Goal: Use online tool/utility: Utilize a website feature to perform a specific function

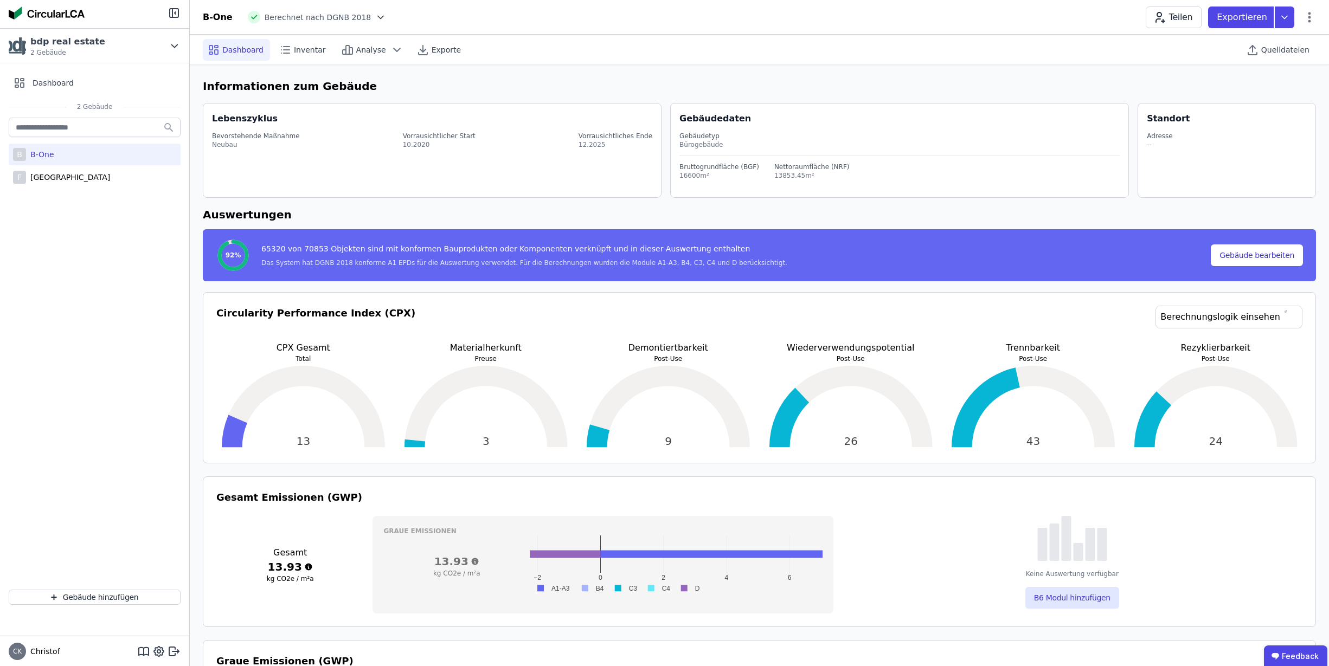
select select "*"
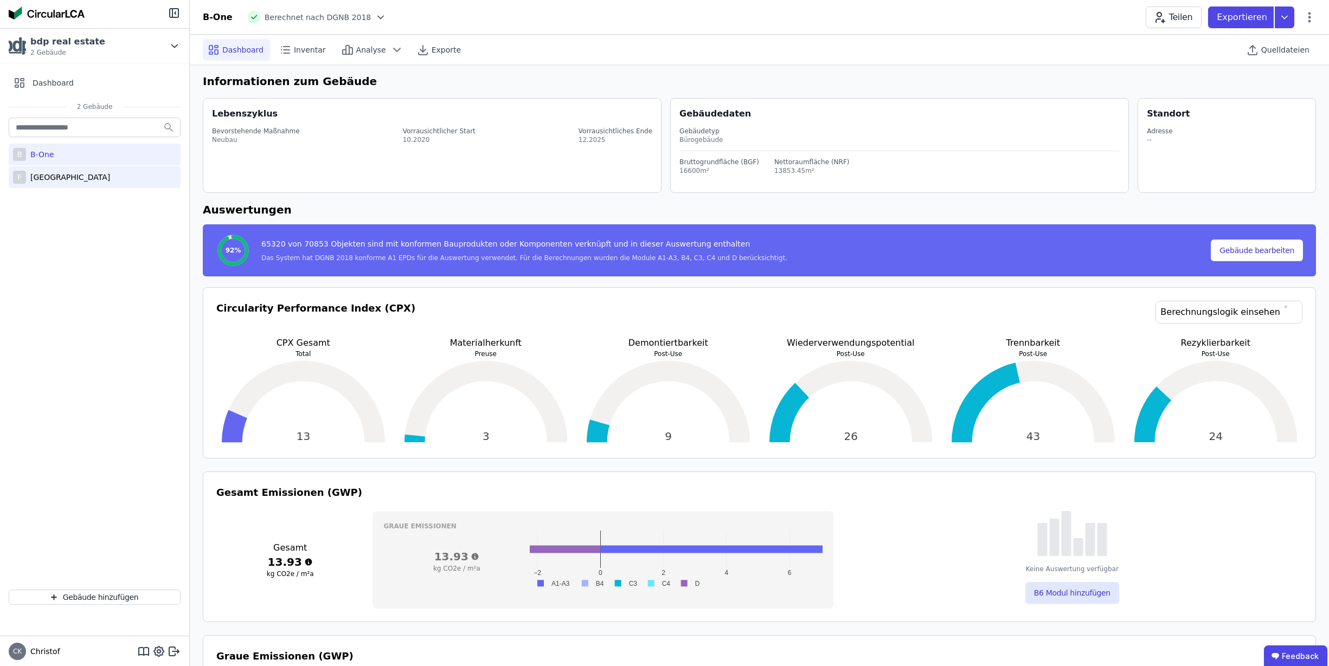
click at [65, 179] on div "[GEOGRAPHIC_DATA]" at bounding box center [68, 177] width 84 height 11
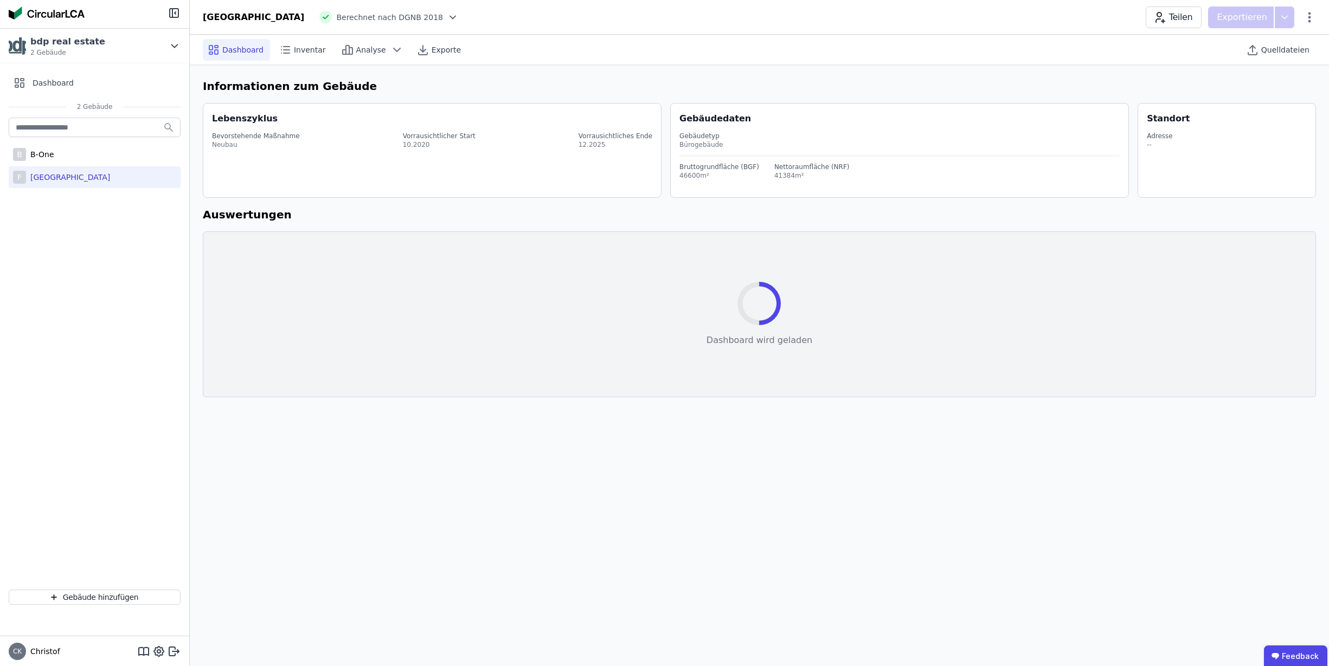
select select "*"
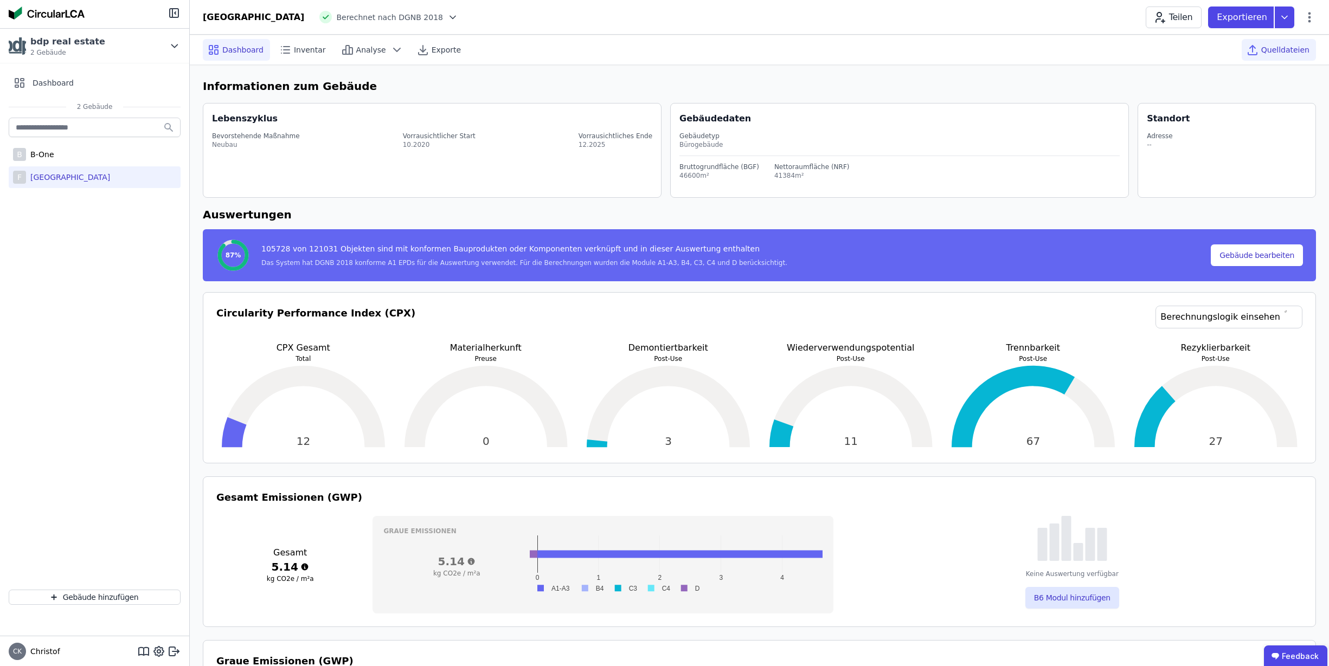
click at [1278, 51] on span "Quelldateien" at bounding box center [1285, 49] width 48 height 11
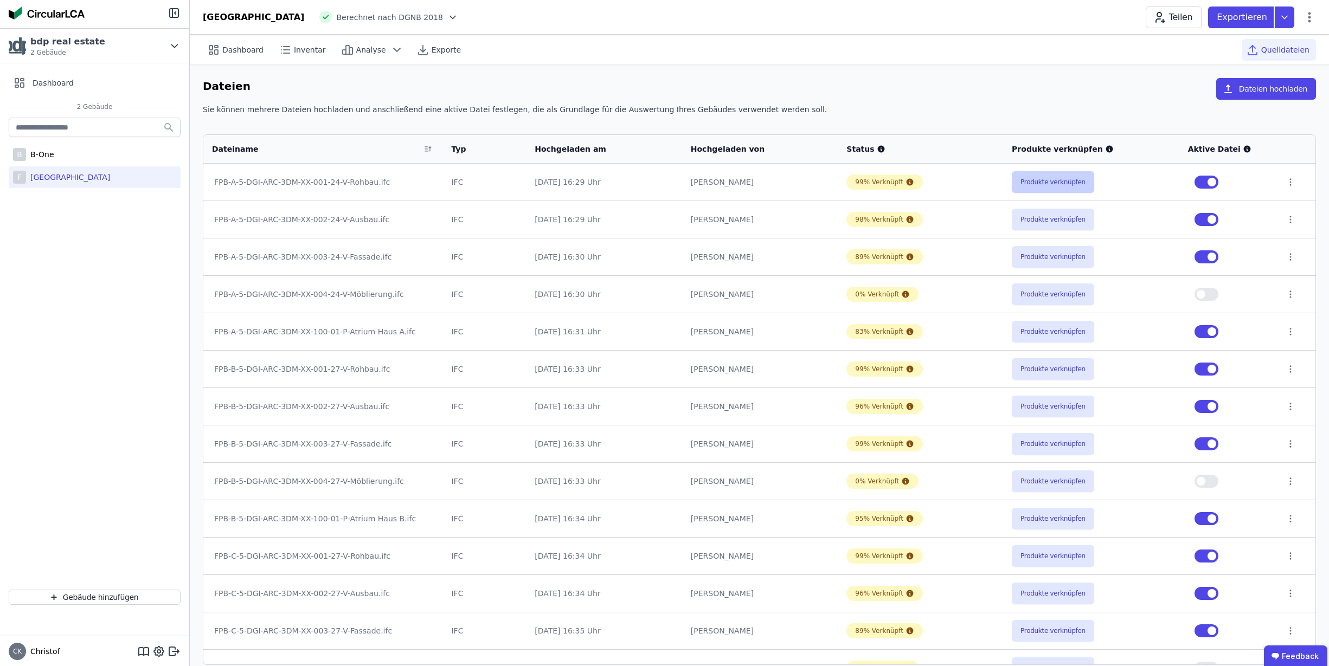
click at [1056, 181] on button "Produkte verknüpfen" at bounding box center [1053, 182] width 82 height 22
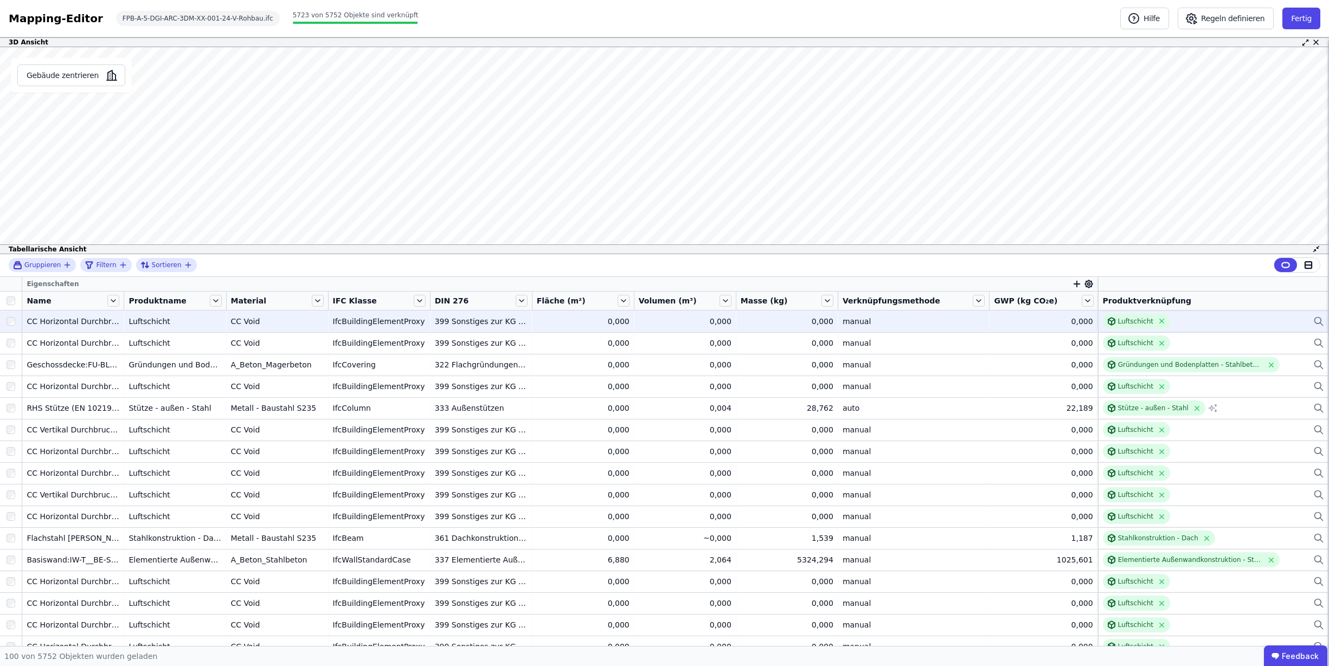
click at [1317, 320] on icon at bounding box center [1318, 321] width 11 height 13
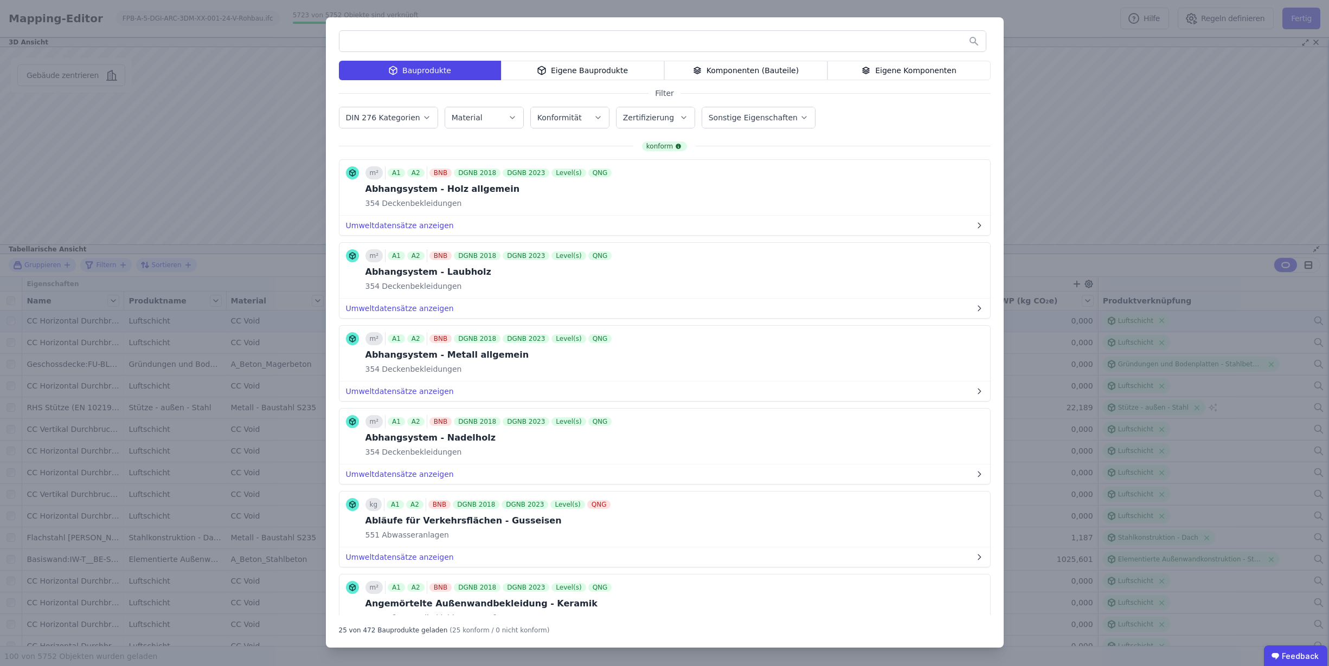
click at [1048, 187] on div "Bauprodukte Eigene Bauprodukte Komponenten (Bauteile) Eigene Komponenten Filter…" at bounding box center [664, 333] width 1329 height 666
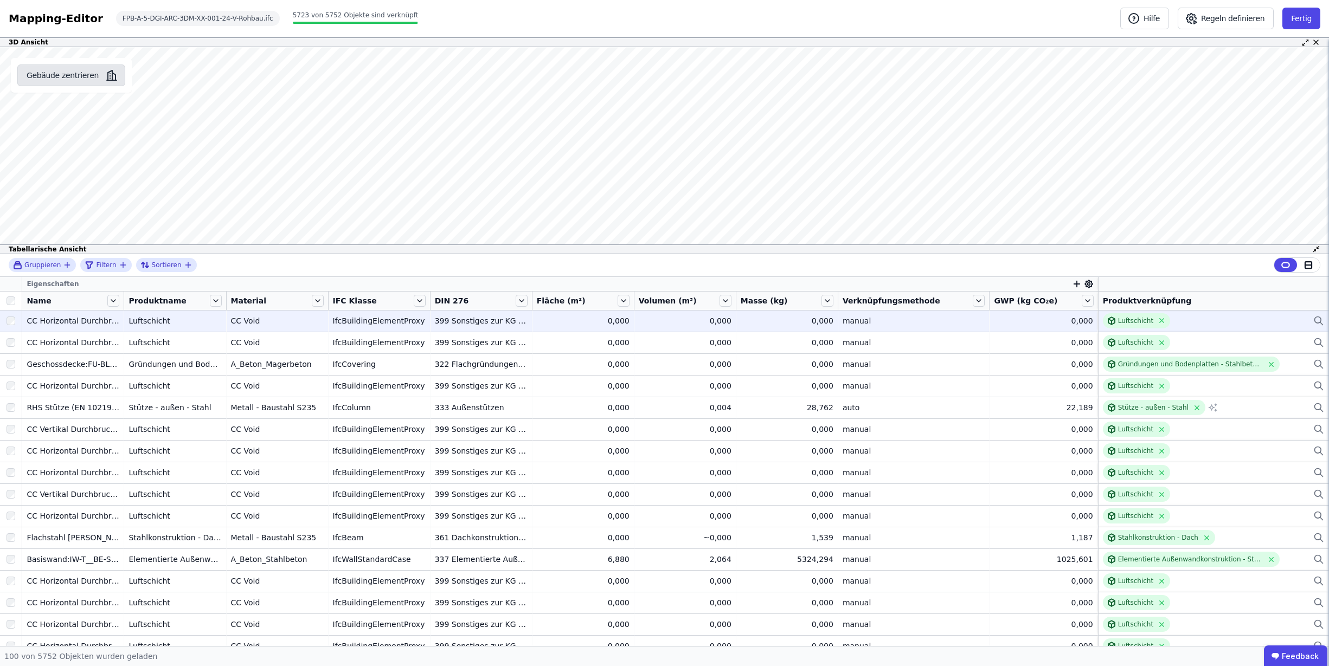
click at [74, 80] on button "Gebäude zentrieren" at bounding box center [71, 76] width 108 height 22
click at [1309, 267] on icon at bounding box center [1308, 265] width 10 height 10
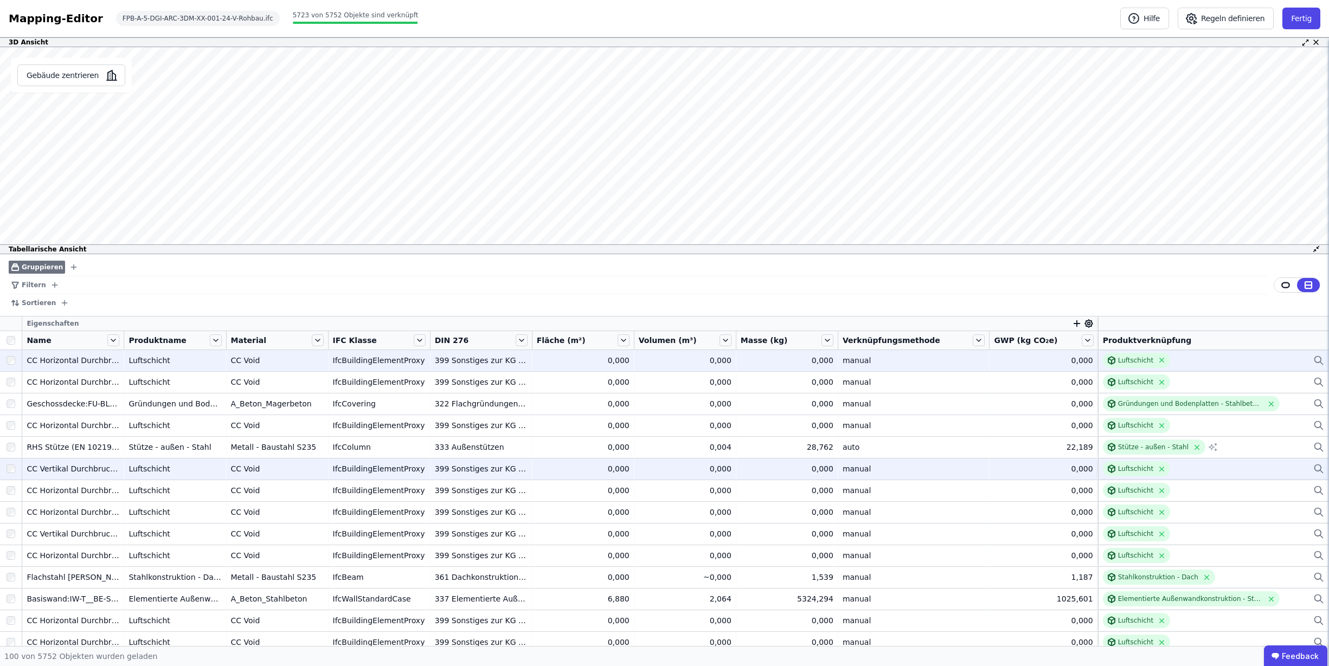
click at [361, 468] on div "IfcBuildingElementProxy" at bounding box center [379, 469] width 93 height 11
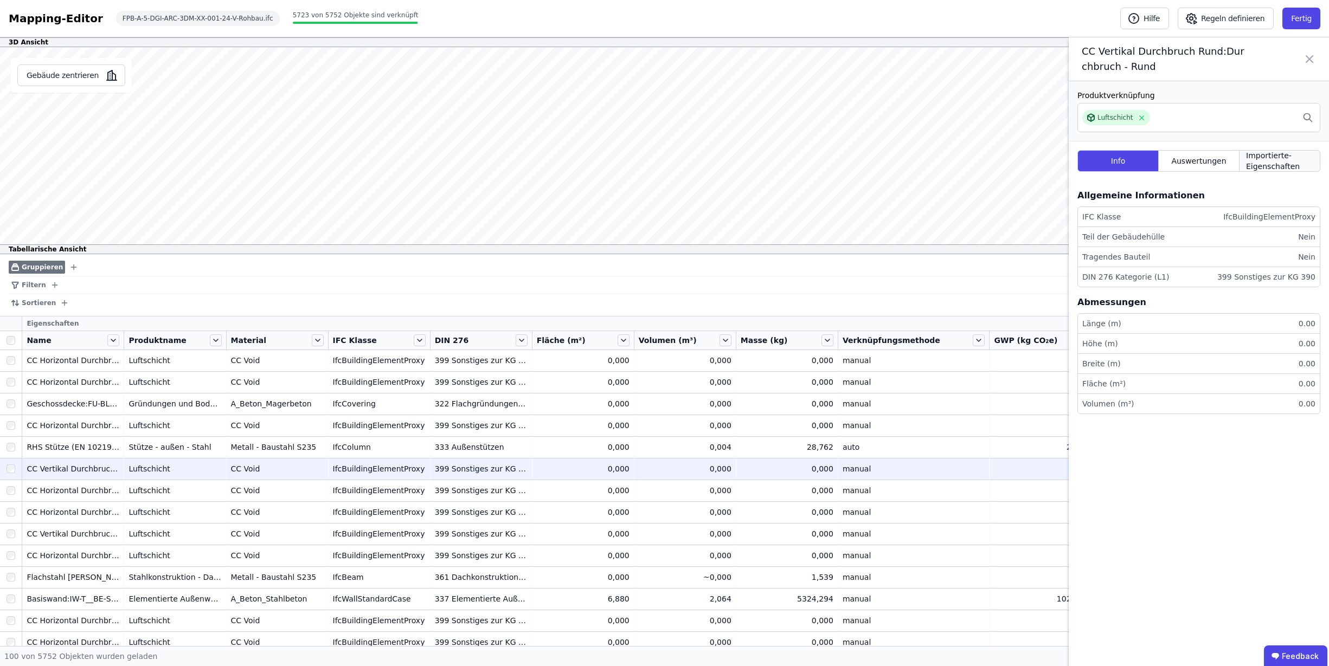
click at [1267, 166] on span "Importierte-Eigenschaften" at bounding box center [1279, 161] width 67 height 22
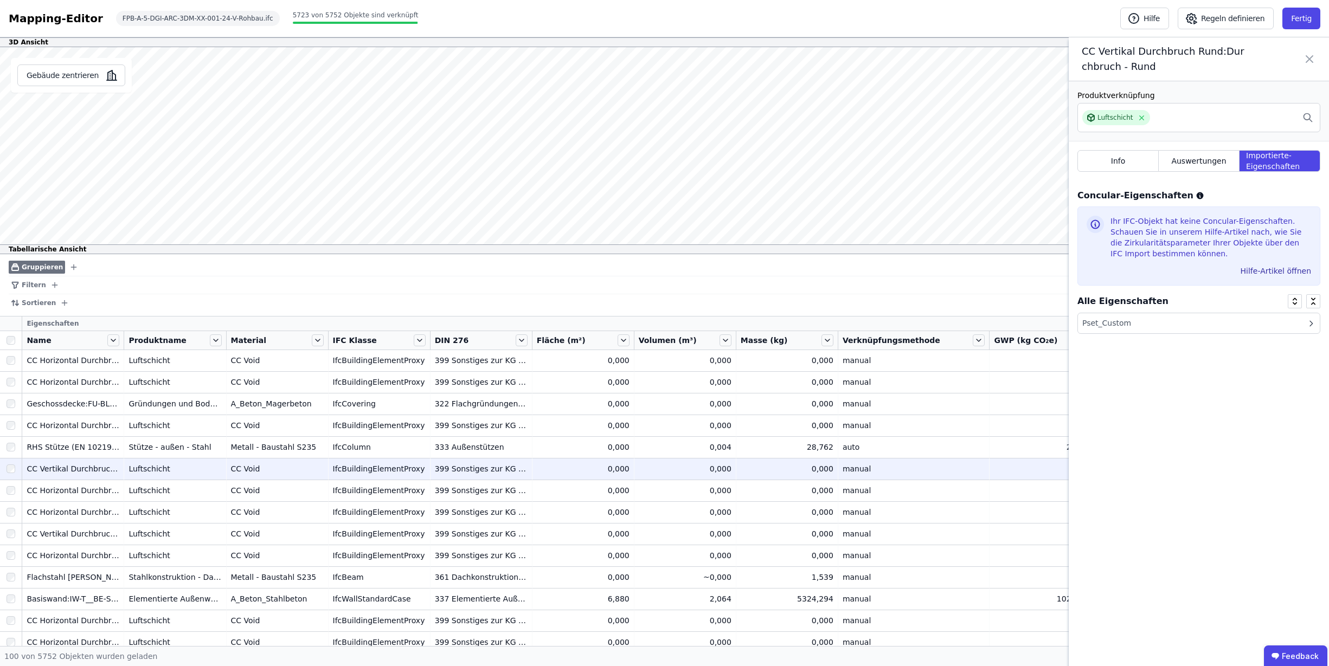
click at [1150, 248] on div "Ihr IFC-Objekt hat keine Concular-Eigenschaften. Schauen Sie in unserem Hilfe-A…" at bounding box center [1210, 240] width 201 height 48
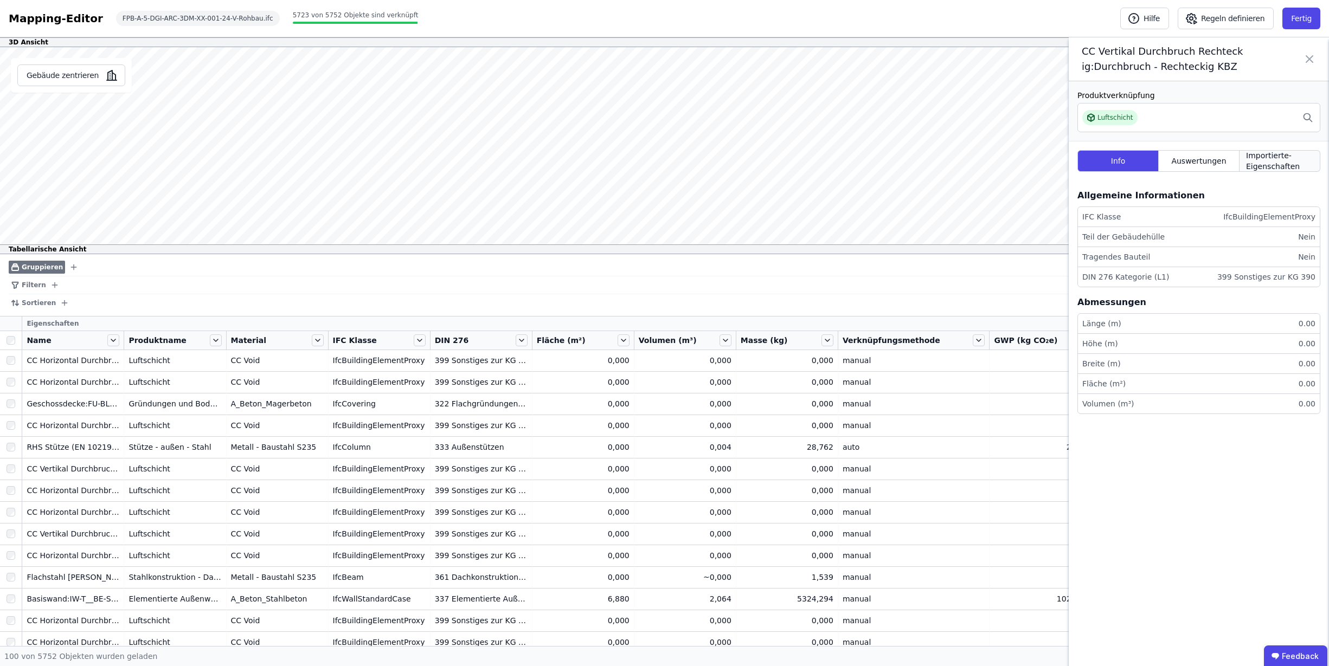
click at [1268, 163] on span "Importierte-Eigenschaften" at bounding box center [1279, 161] width 67 height 22
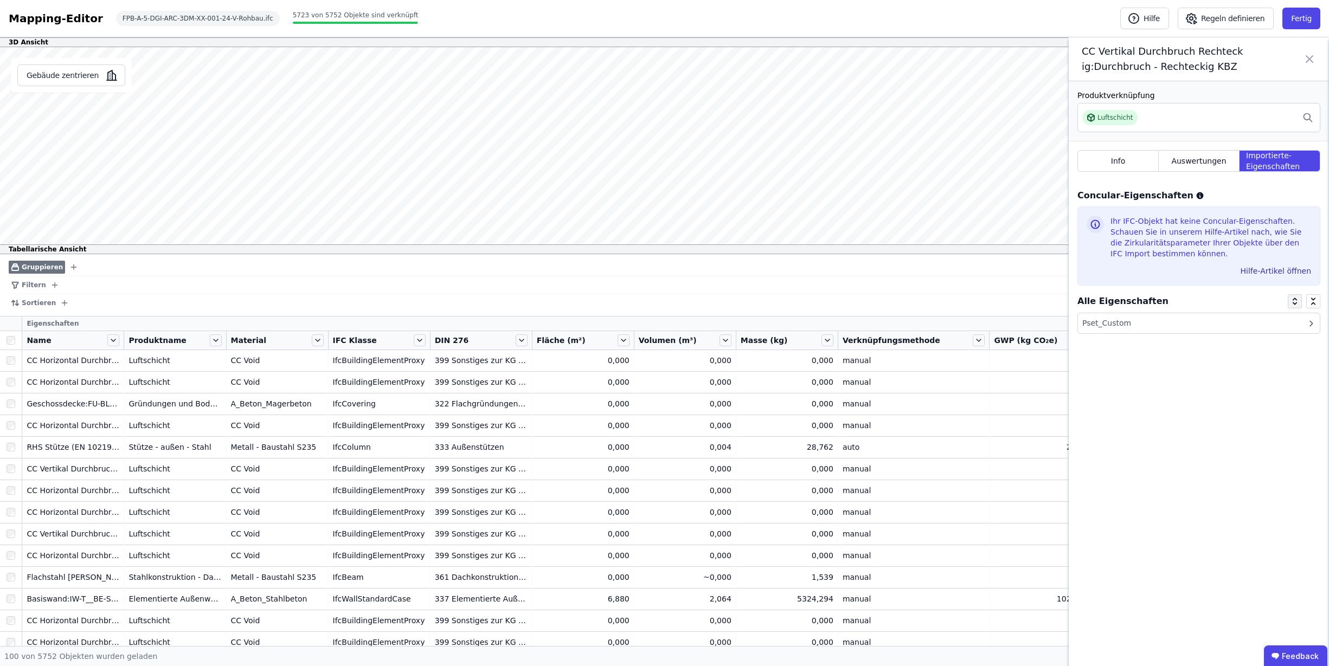
click at [1296, 303] on icon at bounding box center [1294, 303] width 9 height 9
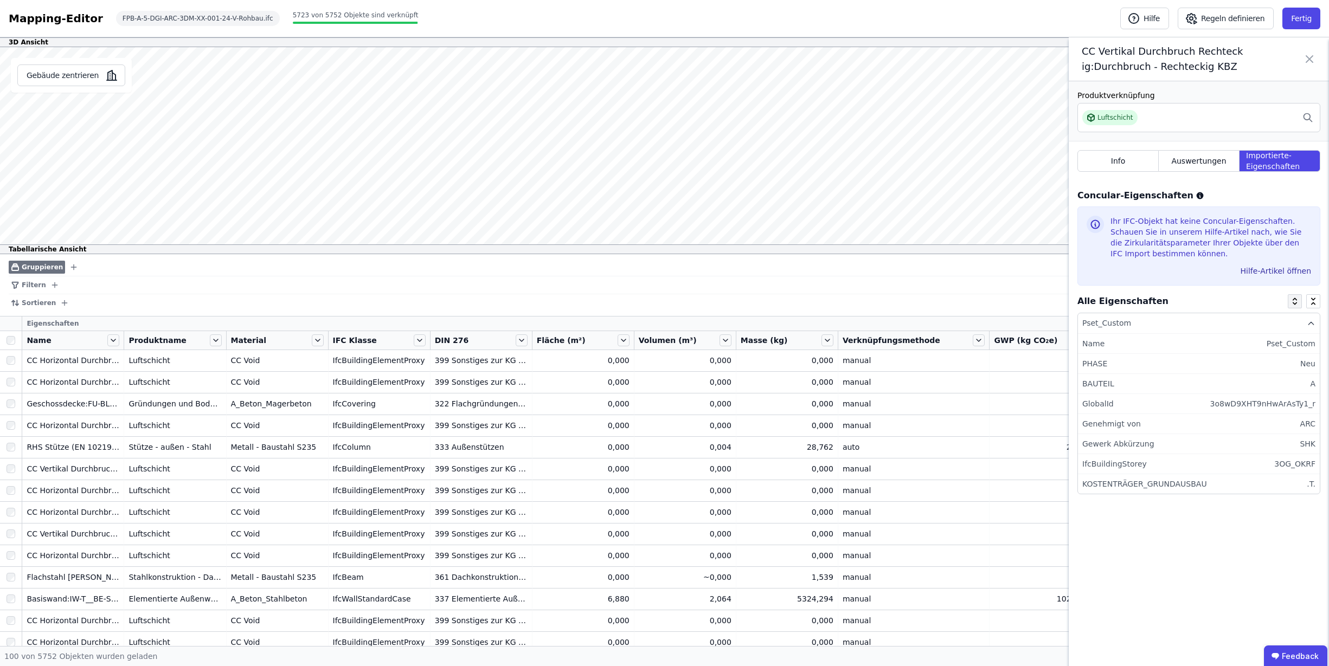
click at [1296, 303] on icon at bounding box center [1294, 304] width 4 height 3
click at [1311, 301] on icon at bounding box center [1313, 303] width 9 height 9
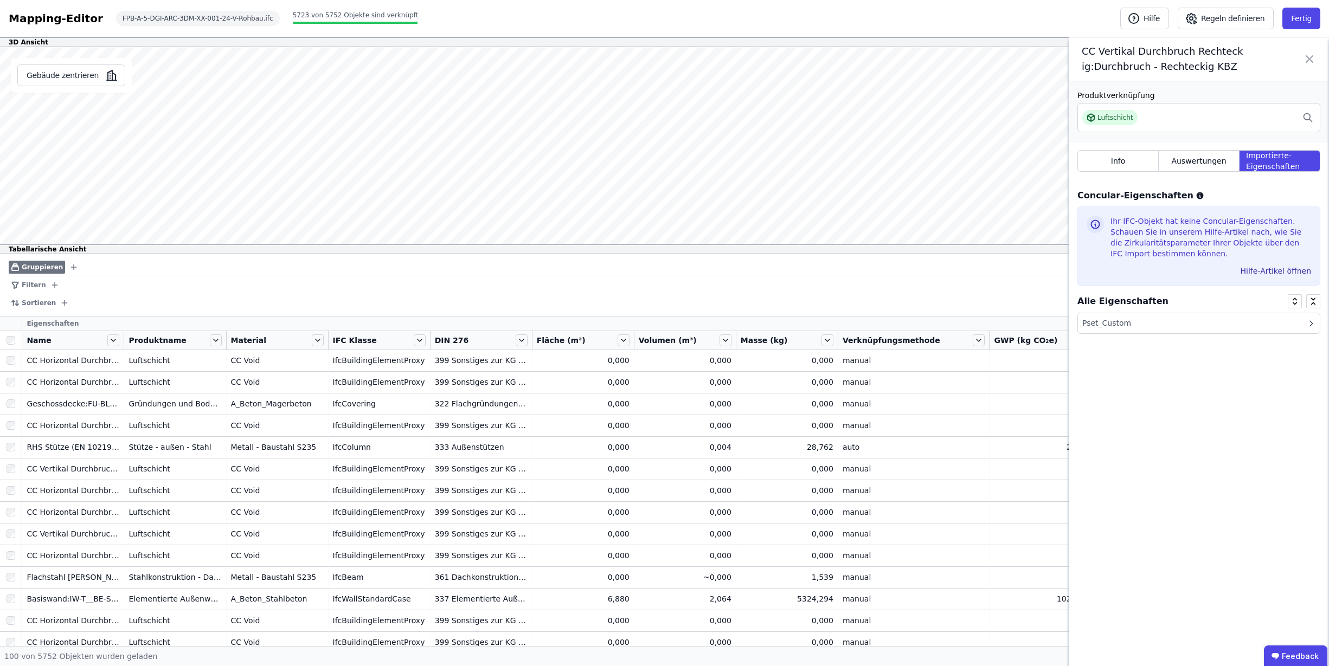
click at [1309, 60] on icon at bounding box center [1309, 59] width 13 height 30
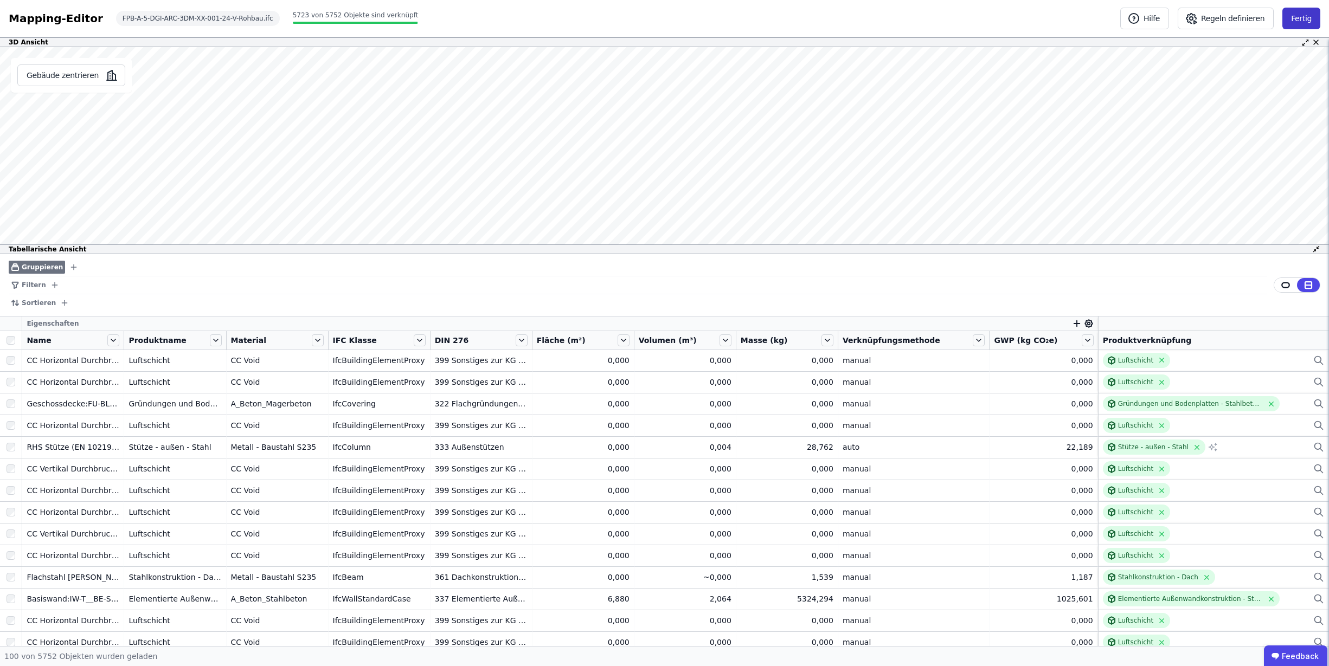
click at [1309, 16] on button "Fertig" at bounding box center [1301, 19] width 38 height 22
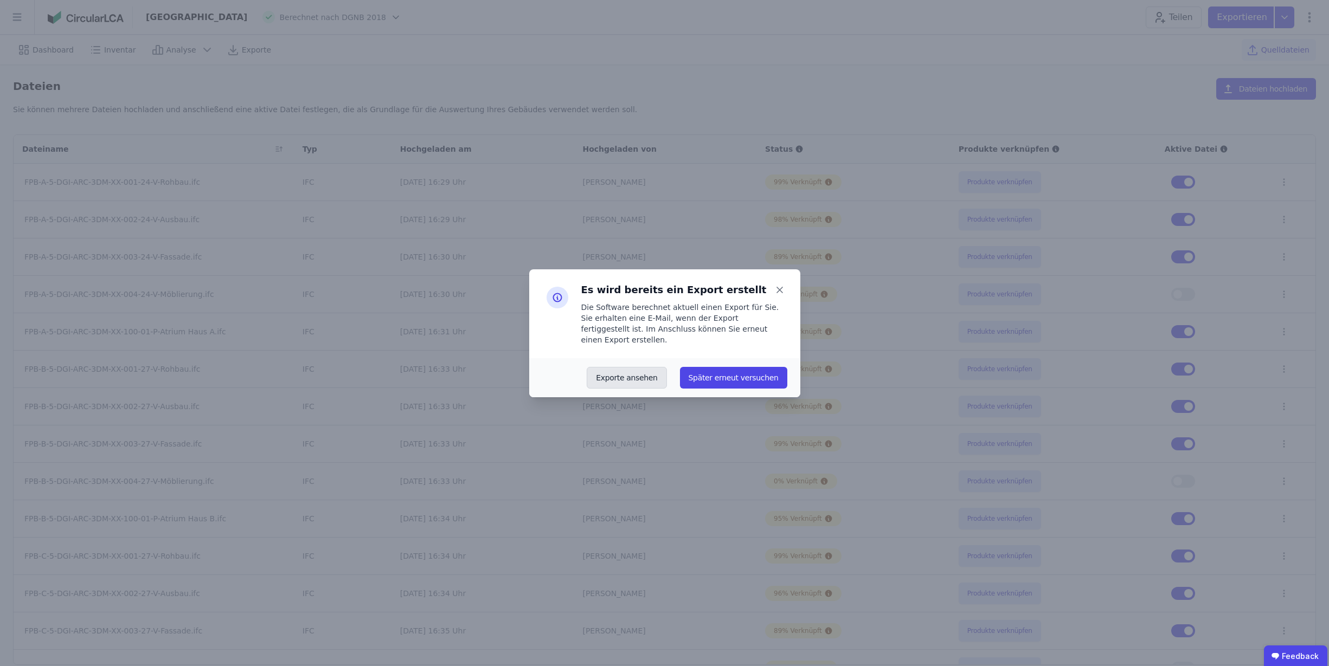
click at [629, 372] on button "Exporte ansehen" at bounding box center [627, 378] width 80 height 22
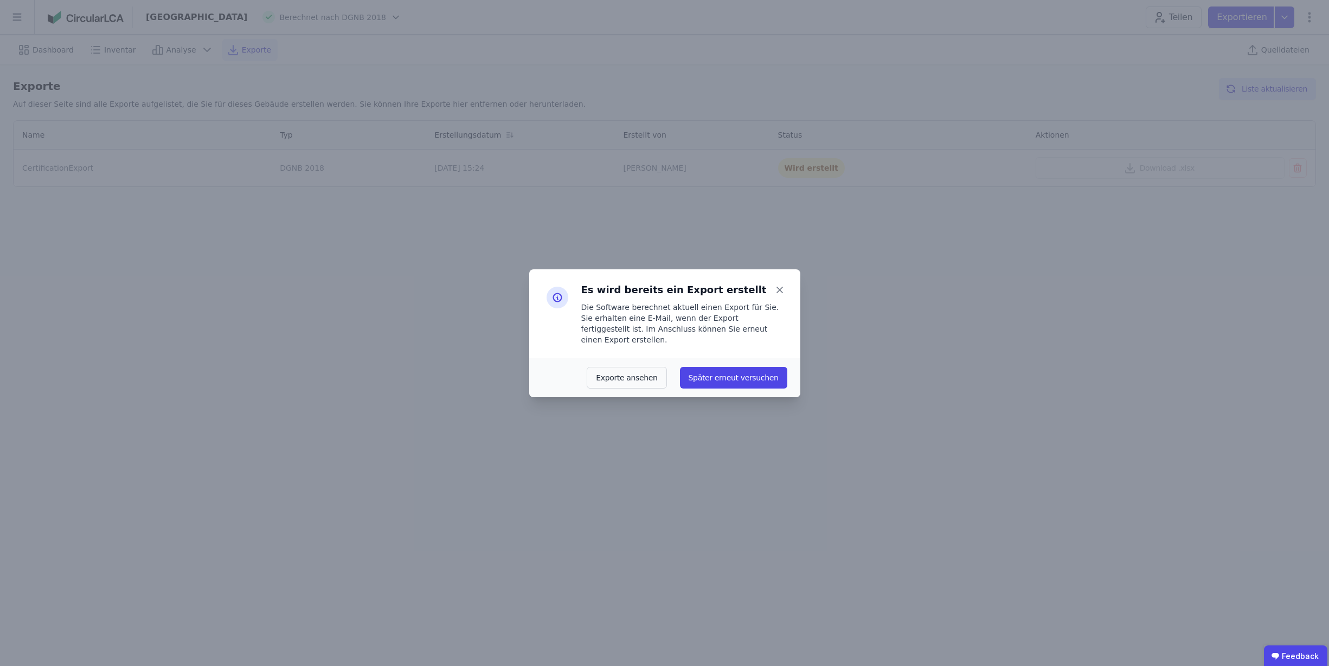
click at [864, 307] on div "Es wird bereits ein Export erstellt Die Software berechnet aktuell einen Export…" at bounding box center [664, 333] width 1329 height 666
click at [777, 295] on icon at bounding box center [779, 289] width 15 height 15
click at [735, 374] on button "Später erneut versuchen" at bounding box center [733, 378] width 107 height 22
click at [781, 239] on div "Es wird bereits ein Export erstellt Die Software berechnet aktuell einen Export…" at bounding box center [664, 333] width 1329 height 666
click at [781, 292] on icon at bounding box center [779, 289] width 15 height 15
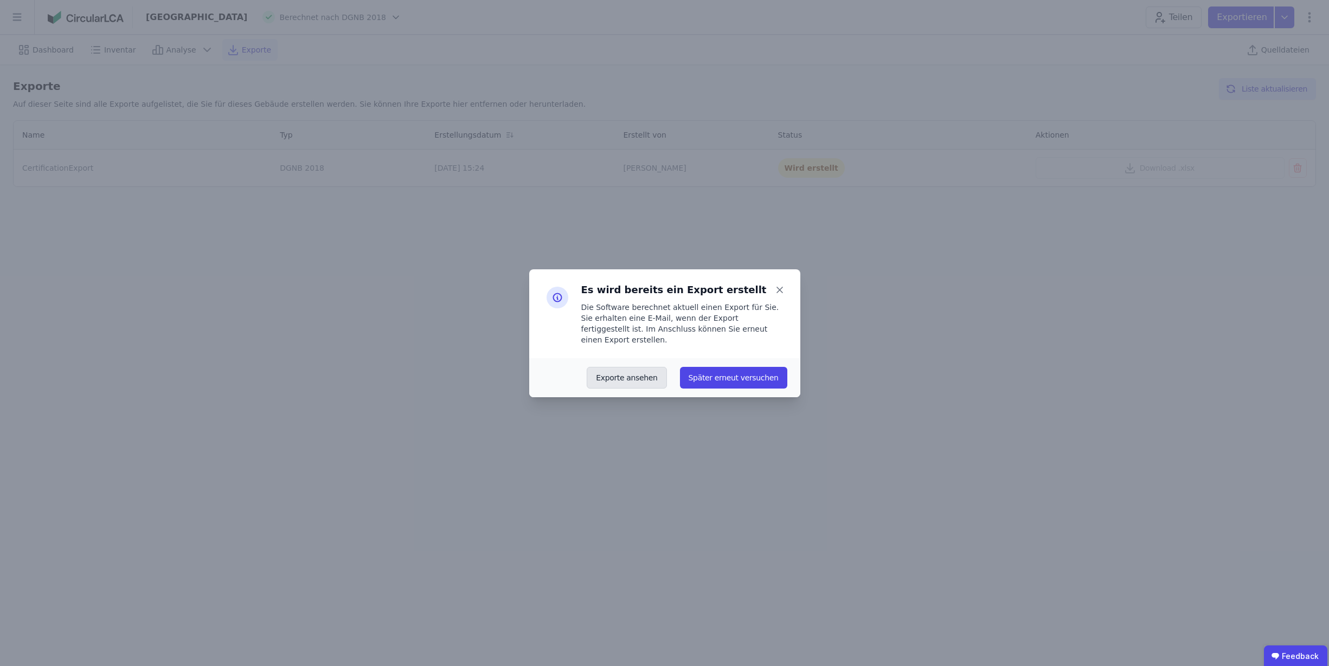
click at [637, 374] on button "Exporte ansehen" at bounding box center [627, 378] width 80 height 22
click at [780, 293] on icon at bounding box center [779, 289] width 5 height 5
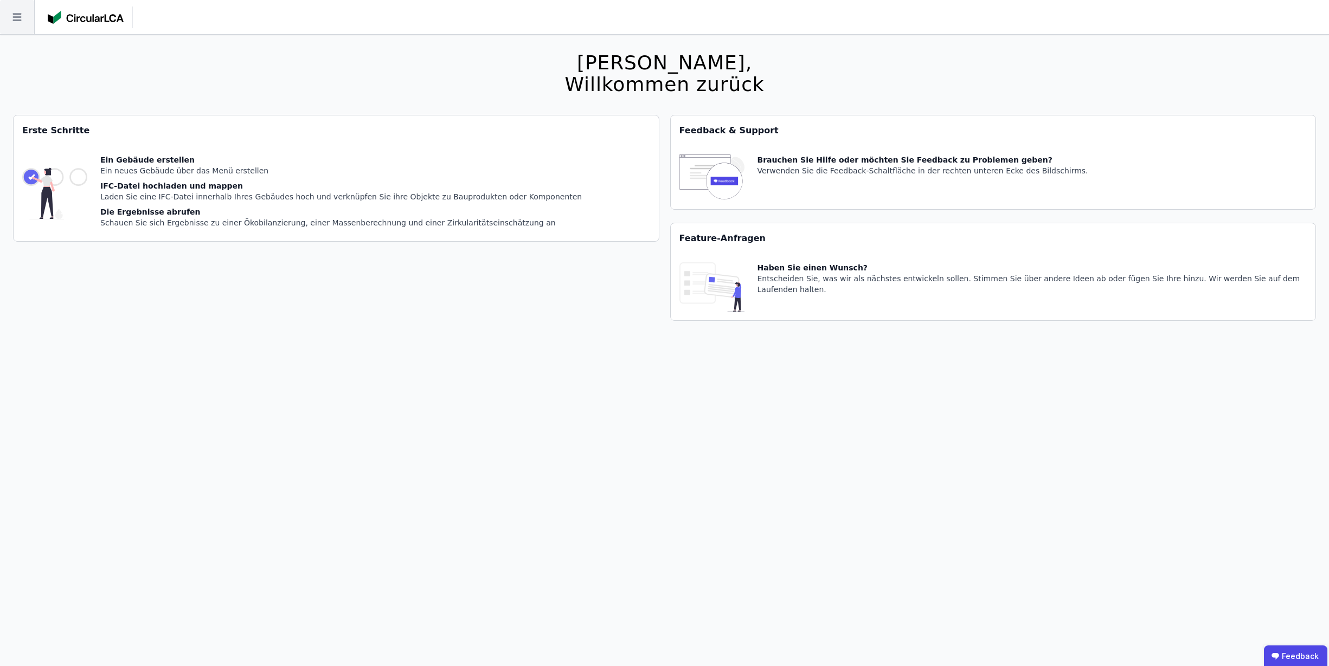
click at [21, 18] on icon at bounding box center [17, 17] width 34 height 34
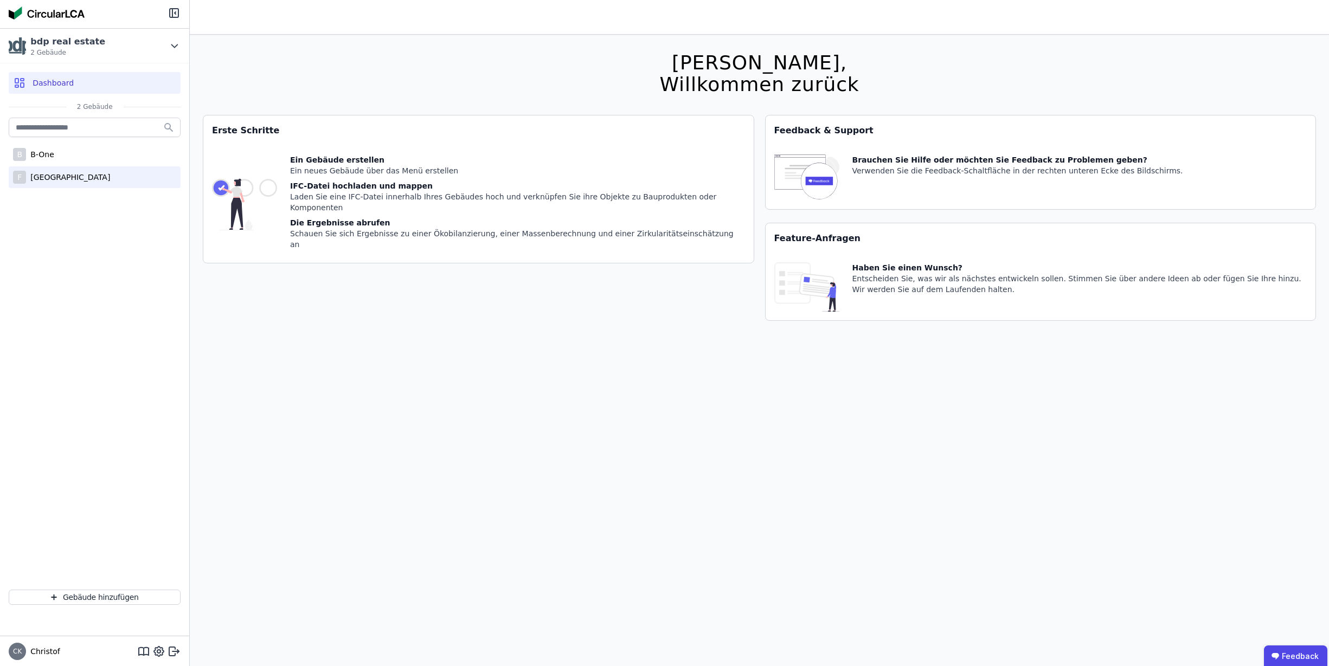
click at [49, 177] on div "[GEOGRAPHIC_DATA]" at bounding box center [68, 177] width 84 height 11
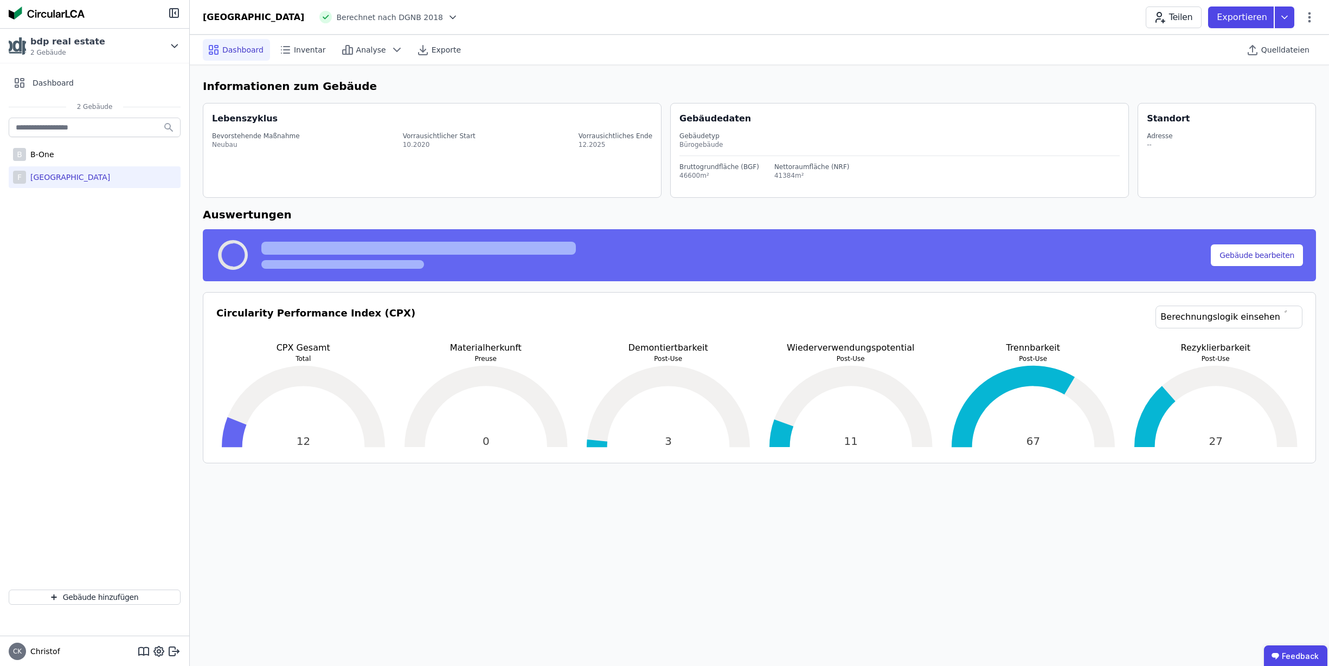
select select "*"
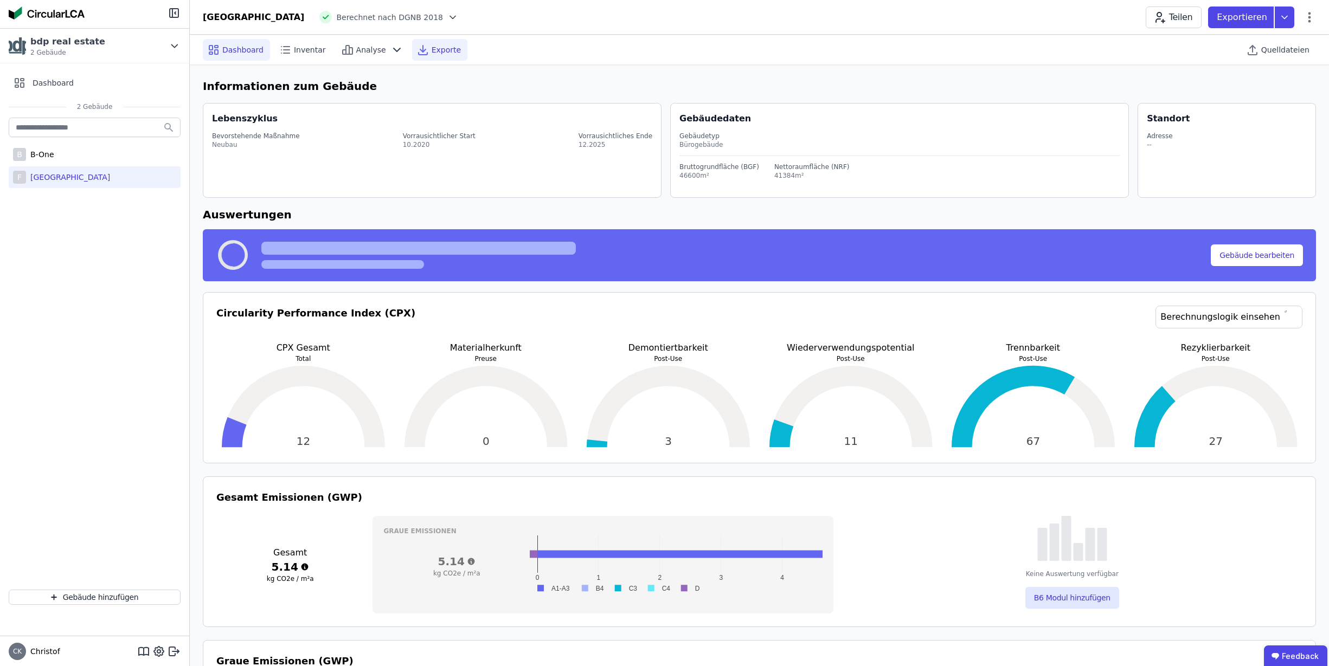
click at [439, 50] on span "Exporte" at bounding box center [446, 49] width 29 height 11
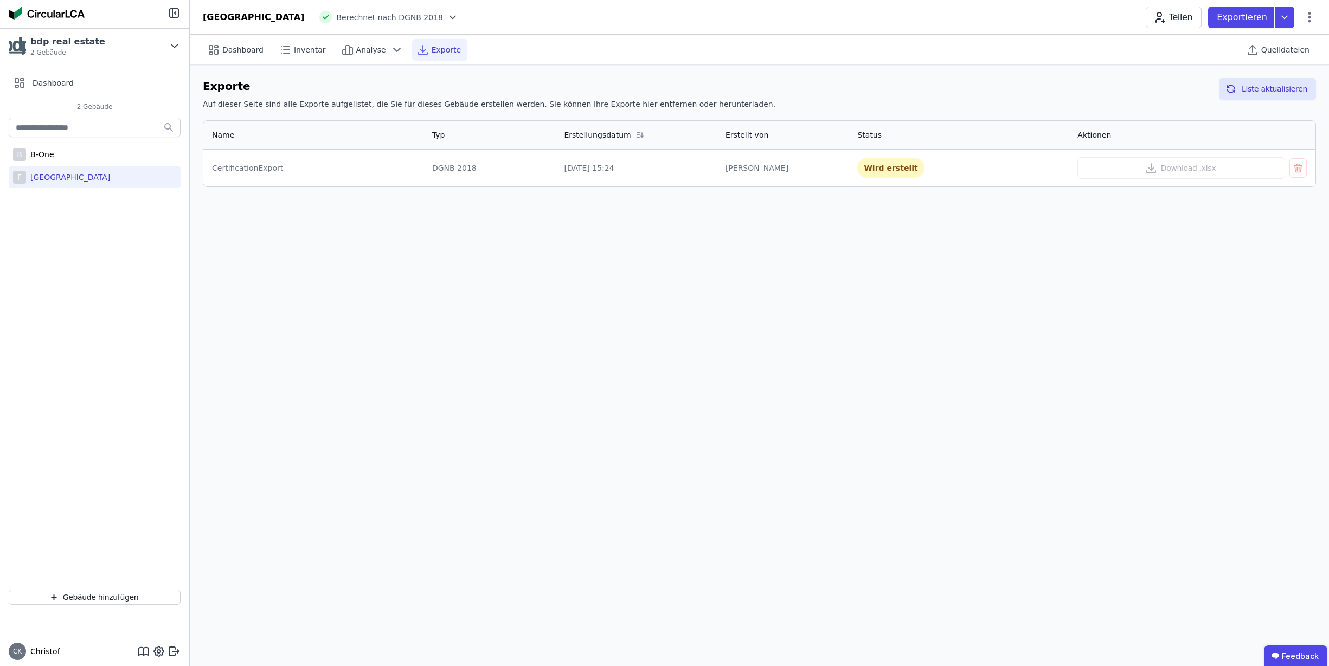
click at [984, 174] on div "Wird erstellt" at bounding box center [958, 168] width 203 height 20
click at [883, 170] on div "Wird erstellt" at bounding box center [890, 168] width 67 height 20
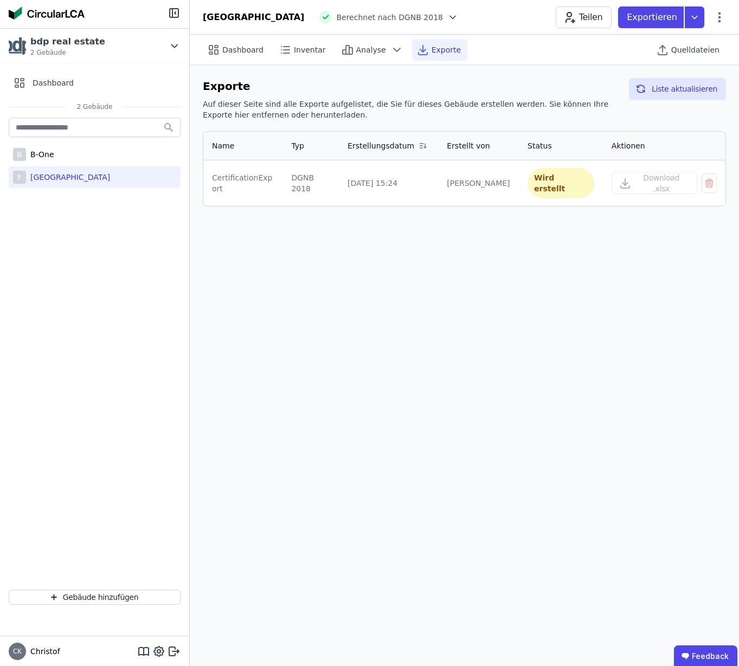
click at [625, 233] on div "Dashboard Inventar Analyse Exporte Quelldateien Exporte Auf dieser Seite sind a…" at bounding box center [464, 351] width 549 height 632
click at [468, 189] on div "[PERSON_NAME]" at bounding box center [478, 183] width 63 height 11
click at [674, 90] on button "Liste aktualisieren" at bounding box center [677, 89] width 97 height 22
click at [485, 246] on div "Dashboard Inventar Analyse Exporte Quelldateien Exporte Auf dieser Seite sind a…" at bounding box center [464, 351] width 549 height 632
click at [172, 652] on icon at bounding box center [174, 651] width 13 height 13
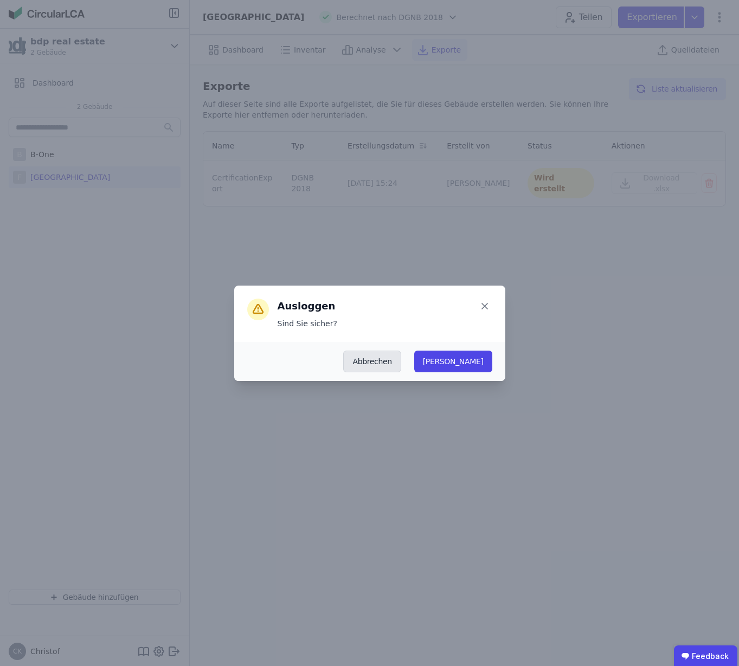
click at [401, 367] on button "Abbrechen" at bounding box center [371, 362] width 57 height 22
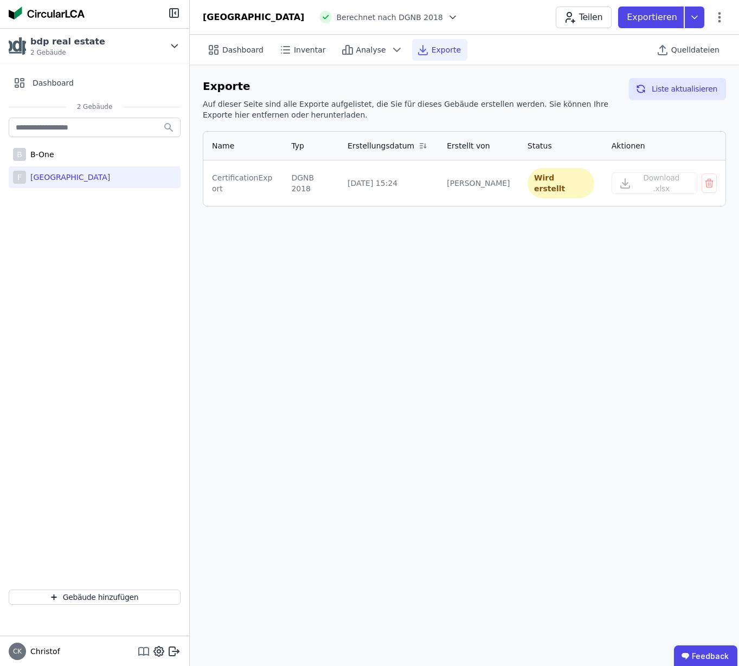
click at [145, 652] on icon at bounding box center [143, 651] width 13 height 13
click at [450, 17] on icon at bounding box center [452, 17] width 5 height 3
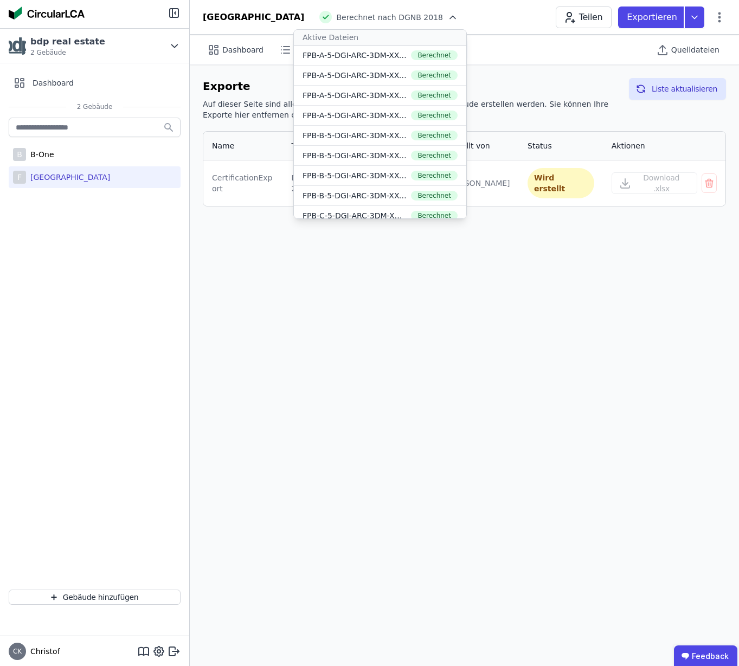
click at [467, 17] on div "Friedrichspark Berechnet nach DGNB 2018 Aktive Dateien FPB-A-5-DGI-ARC-3DM-XX-0…" at bounding box center [464, 18] width 549 height 22
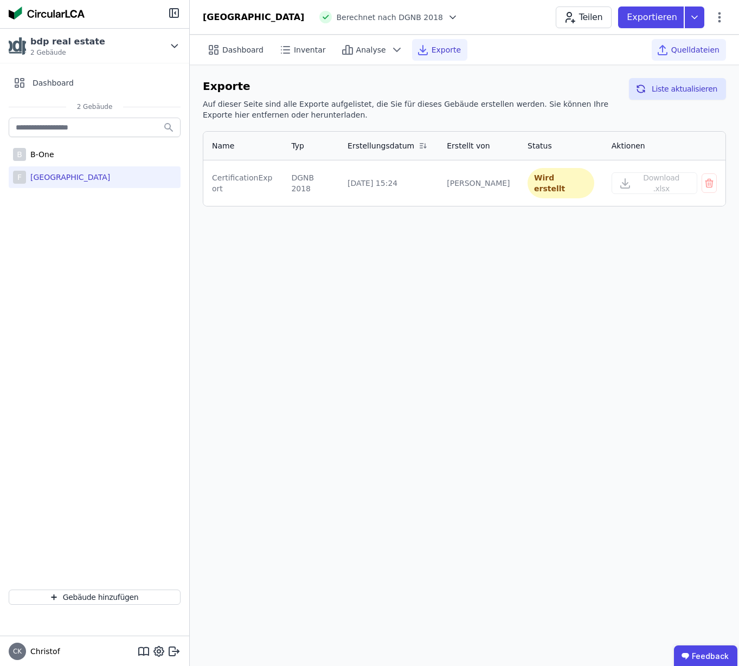
click at [693, 54] on span "Quelldateien" at bounding box center [695, 49] width 48 height 11
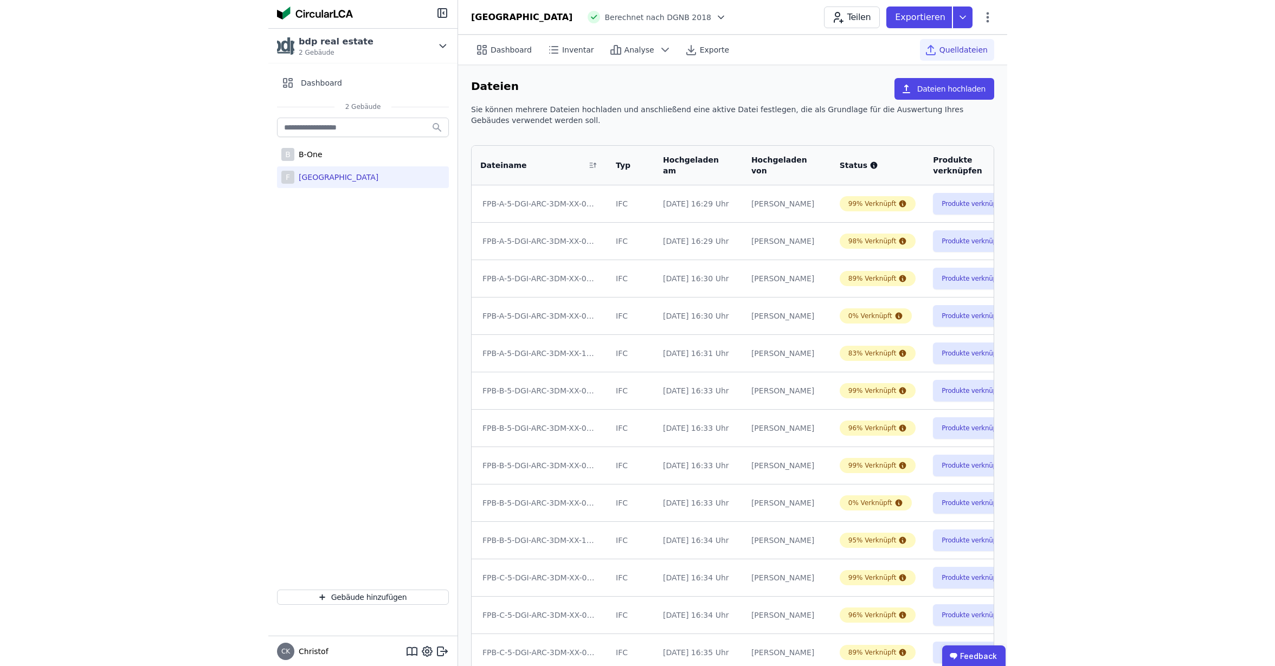
scroll to position [1, 0]
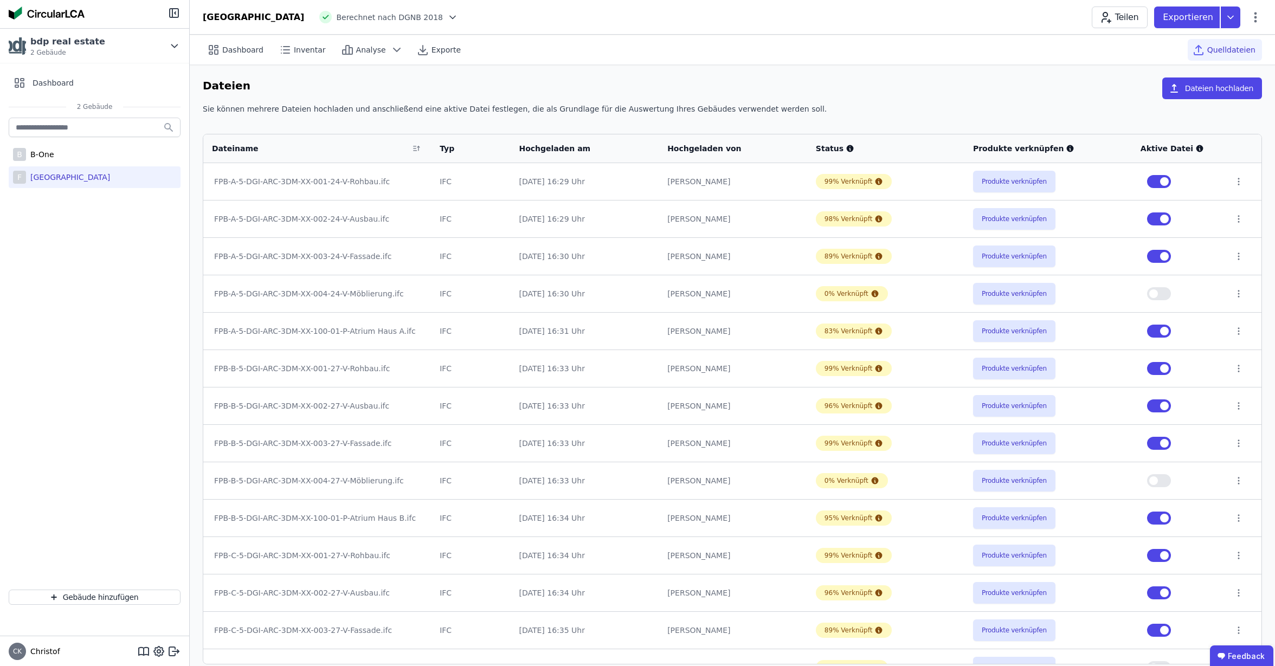
click at [1149, 221] on button "button" at bounding box center [1159, 219] width 24 height 13
click at [1153, 260] on button "button" at bounding box center [1159, 256] width 24 height 13
click at [1153, 332] on button "button" at bounding box center [1159, 331] width 24 height 13
drag, startPoint x: 1154, startPoint y: 369, endPoint x: 1155, endPoint y: 376, distance: 7.6
click at [1155, 369] on button "button" at bounding box center [1159, 368] width 24 height 13
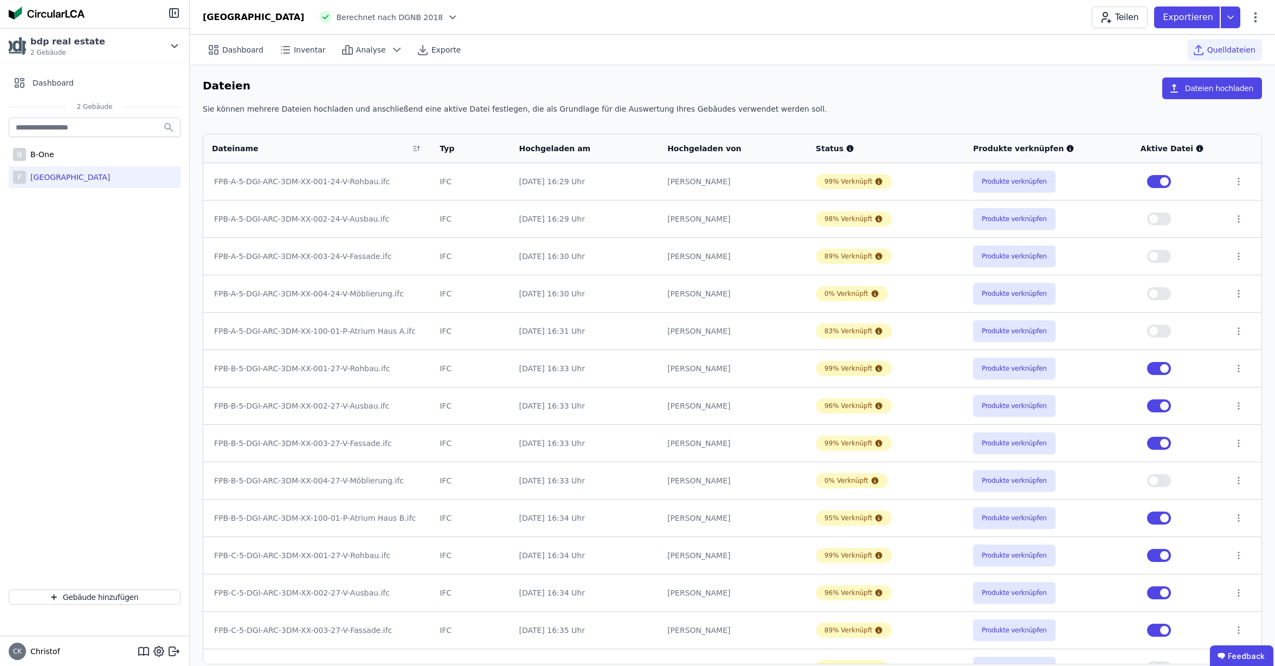
click at [1153, 407] on button "button" at bounding box center [1159, 406] width 24 height 13
click at [1155, 441] on button "button" at bounding box center [1159, 443] width 24 height 13
drag, startPoint x: 1154, startPoint y: 556, endPoint x: 1153, endPoint y: 562, distance: 5.5
click at [1155, 556] on button "button" at bounding box center [1159, 555] width 24 height 13
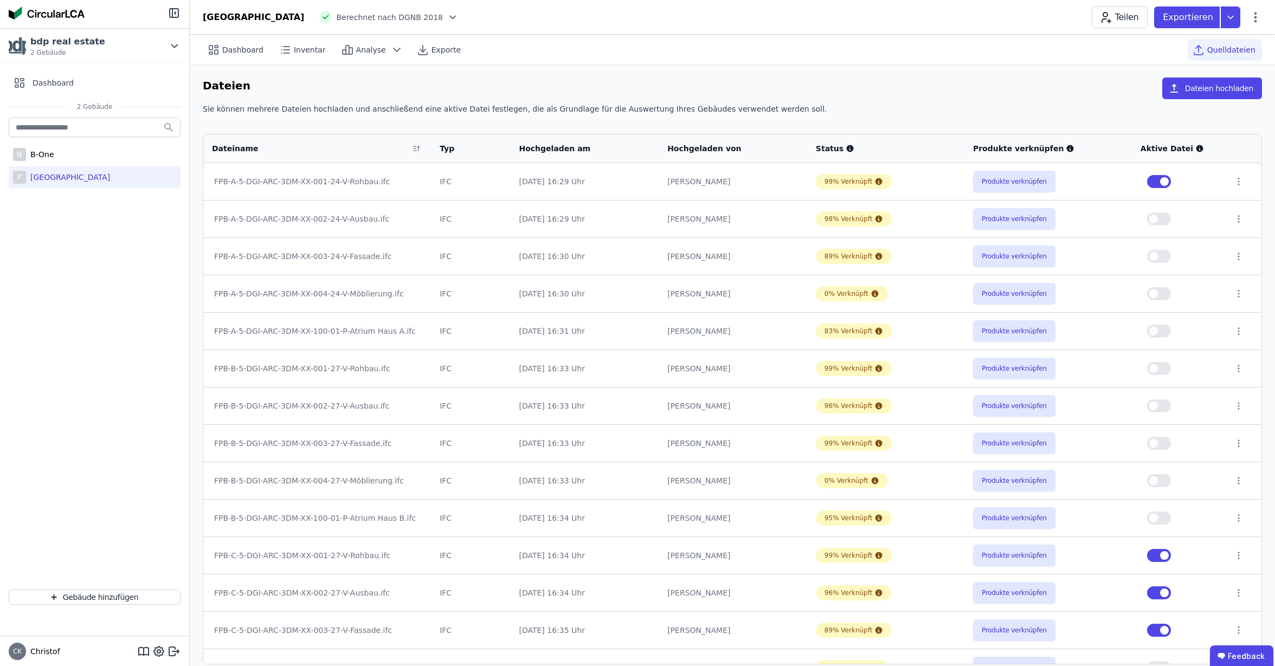
click at [1154, 594] on button "button" at bounding box center [1159, 593] width 24 height 13
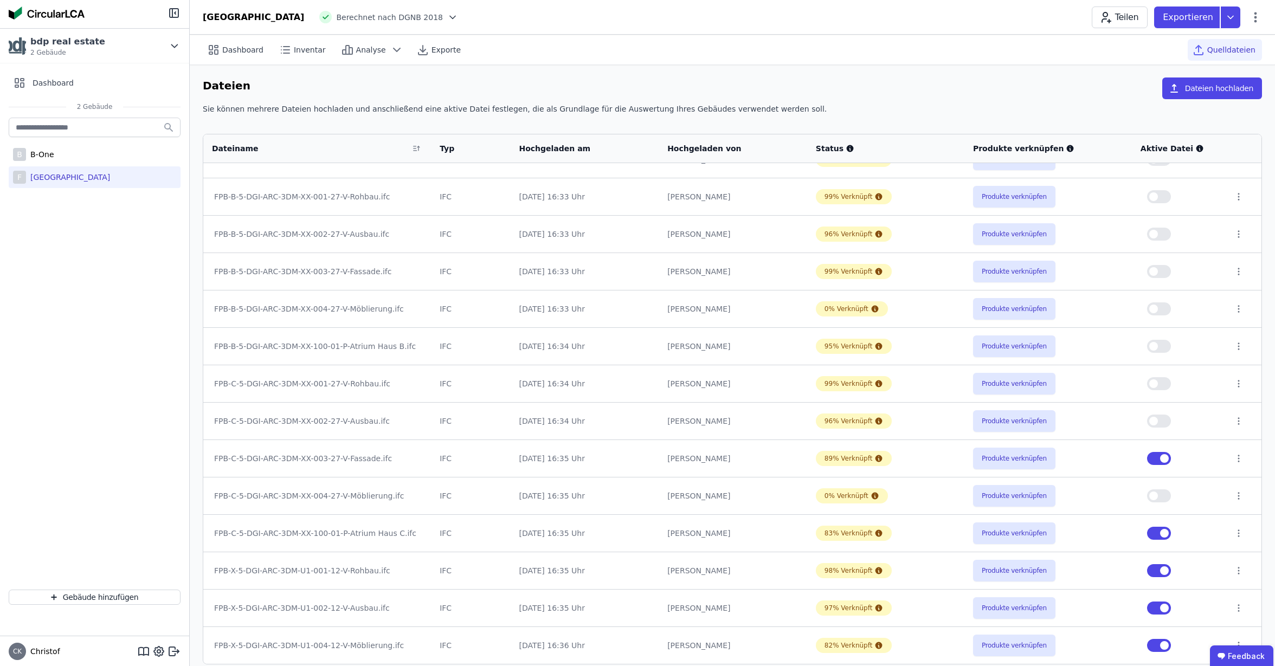
scroll to position [12, 0]
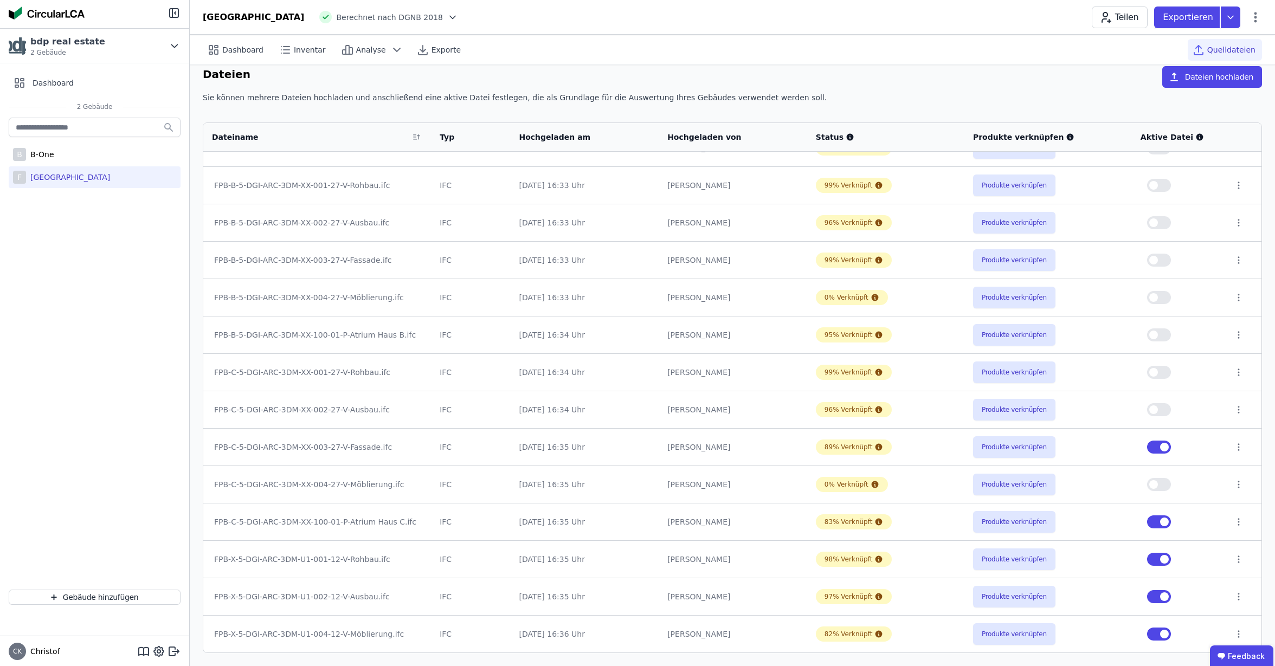
click at [1153, 449] on button "button" at bounding box center [1159, 447] width 24 height 13
click at [1155, 524] on button "button" at bounding box center [1159, 522] width 24 height 13
click at [1153, 561] on button "button" at bounding box center [1159, 559] width 24 height 13
click at [1153, 597] on button "button" at bounding box center [1159, 596] width 24 height 13
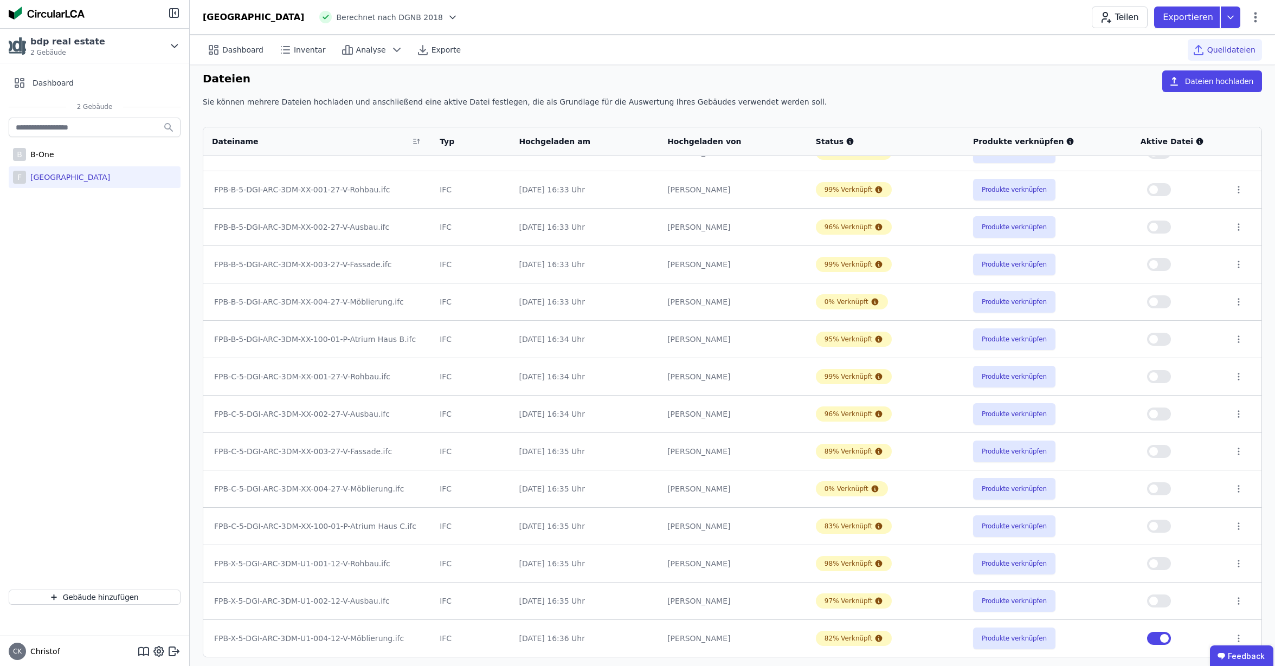
click at [1153, 640] on button "button" at bounding box center [1159, 638] width 24 height 13
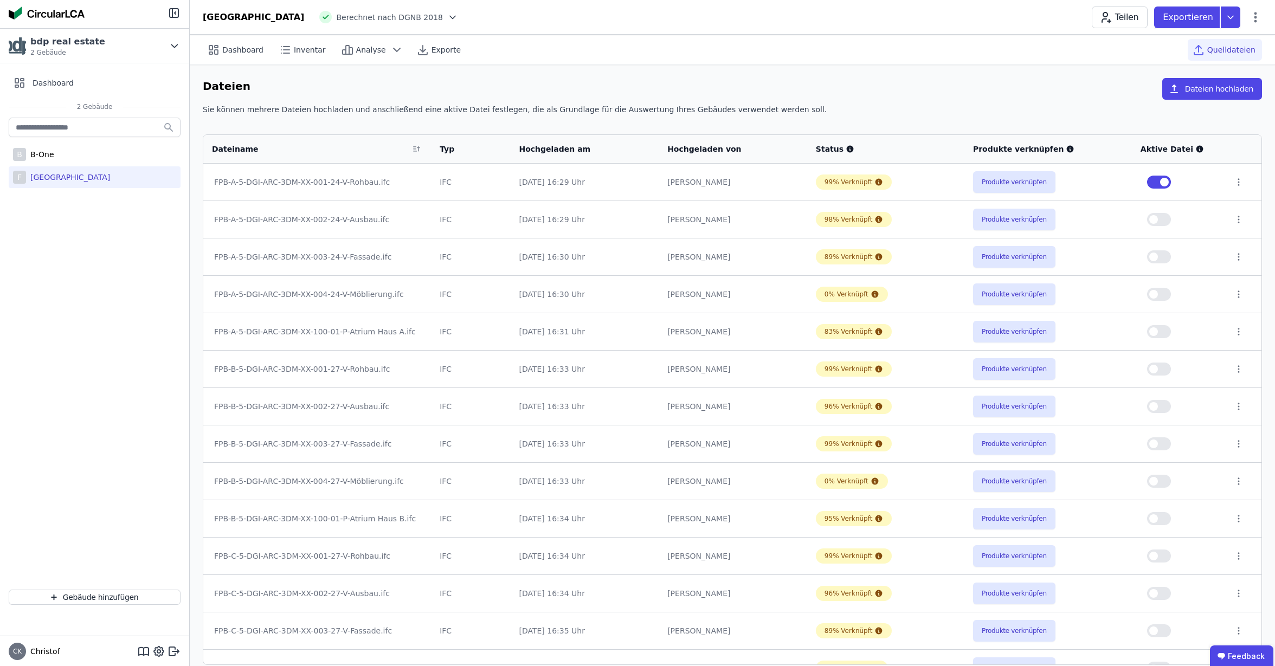
scroll to position [1, 0]
click at [1235, 481] on icon at bounding box center [1239, 481] width 10 height 10
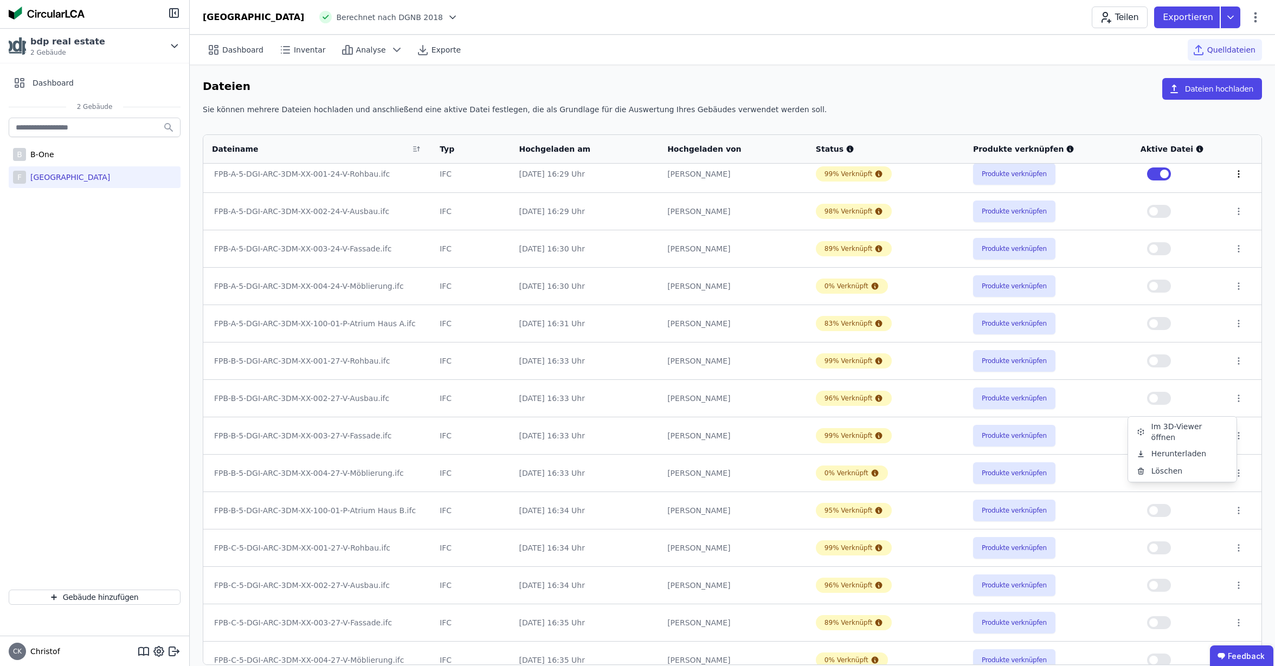
click at [1234, 173] on icon at bounding box center [1239, 174] width 10 height 10
click at [1193, 137] on div "Im 3D-Viewer öffnen" at bounding box center [1182, 133] width 108 height 26
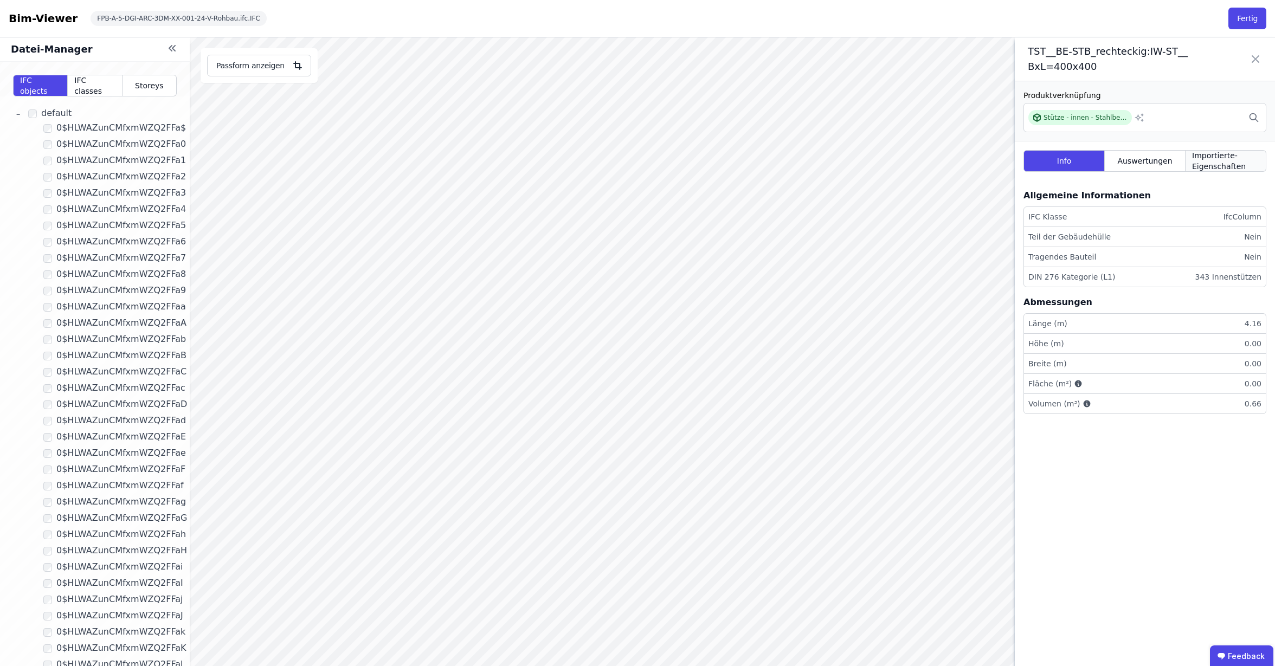
click at [1222, 166] on span "Importierte-Eigenschaften" at bounding box center [1225, 161] width 67 height 22
click at [1257, 59] on icon at bounding box center [1255, 59] width 13 height 30
click at [96, 86] on span "IFC classes" at bounding box center [94, 86] width 41 height 22
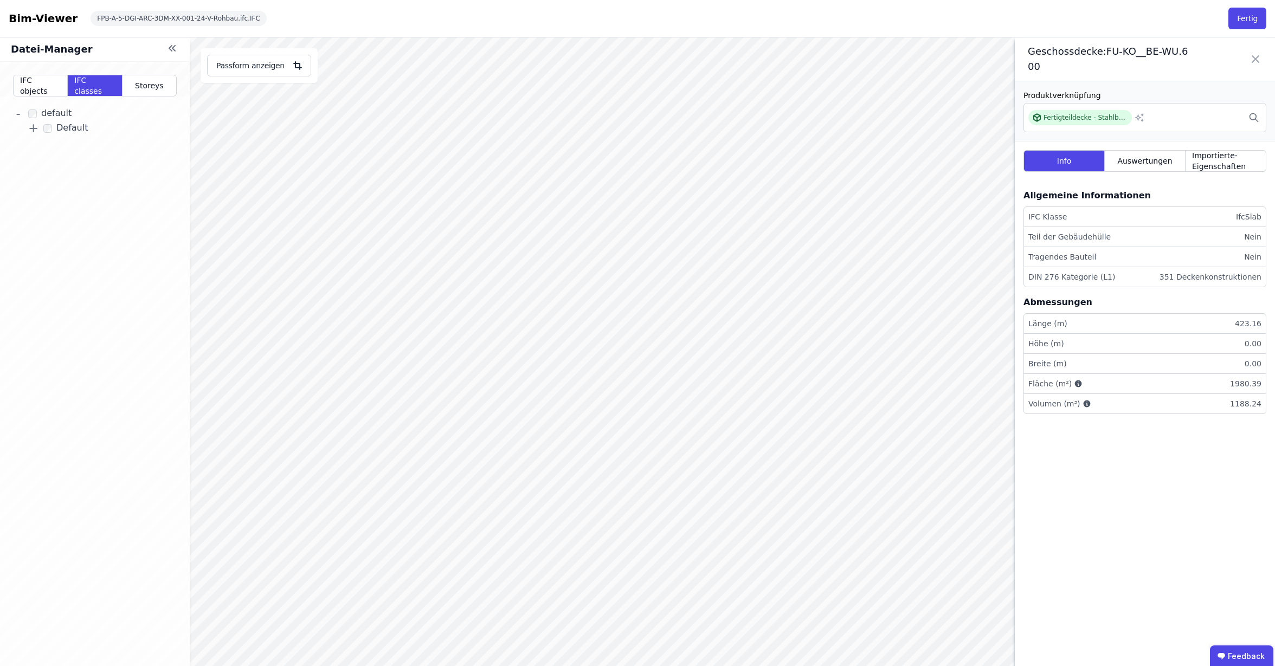
click at [35, 130] on link "+" at bounding box center [33, 128] width 17 height 19
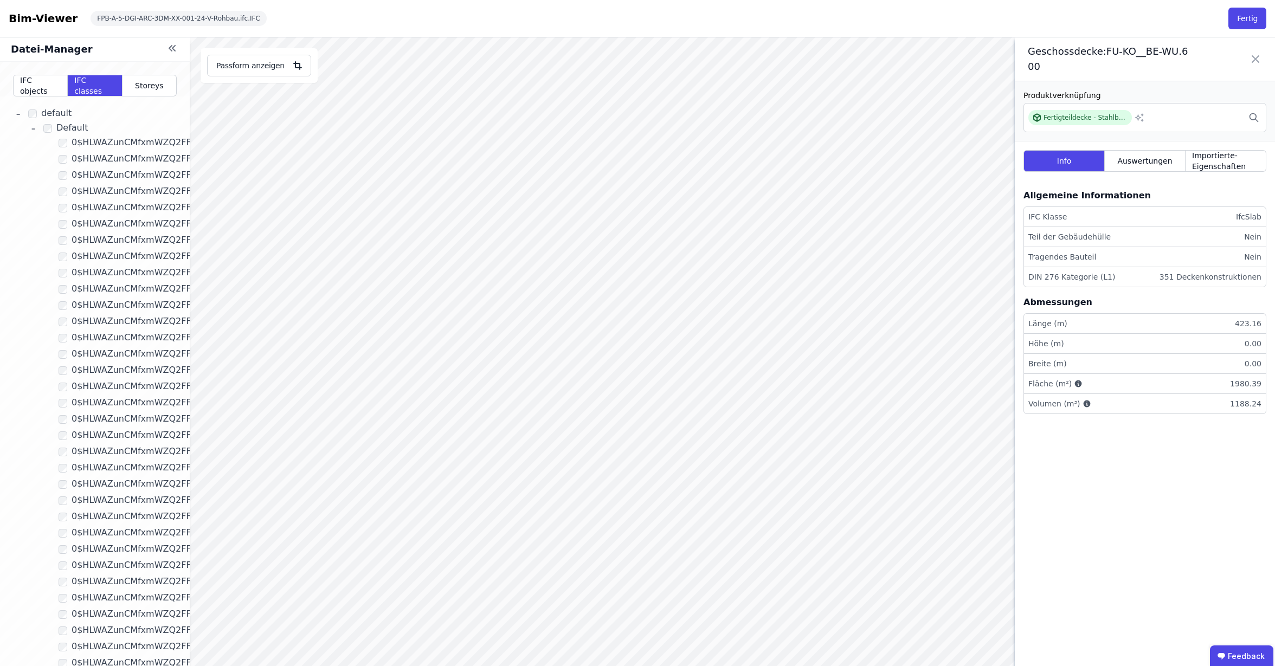
click at [190, 119] on div "Datei-Manager IFC objects IFC classes Storeys - default 0$HLWAZunCMfxmWZQ2FFa$ …" at bounding box center [164, 370] width 329 height 666
click at [152, 86] on span "Storeys" at bounding box center [149, 85] width 29 height 11
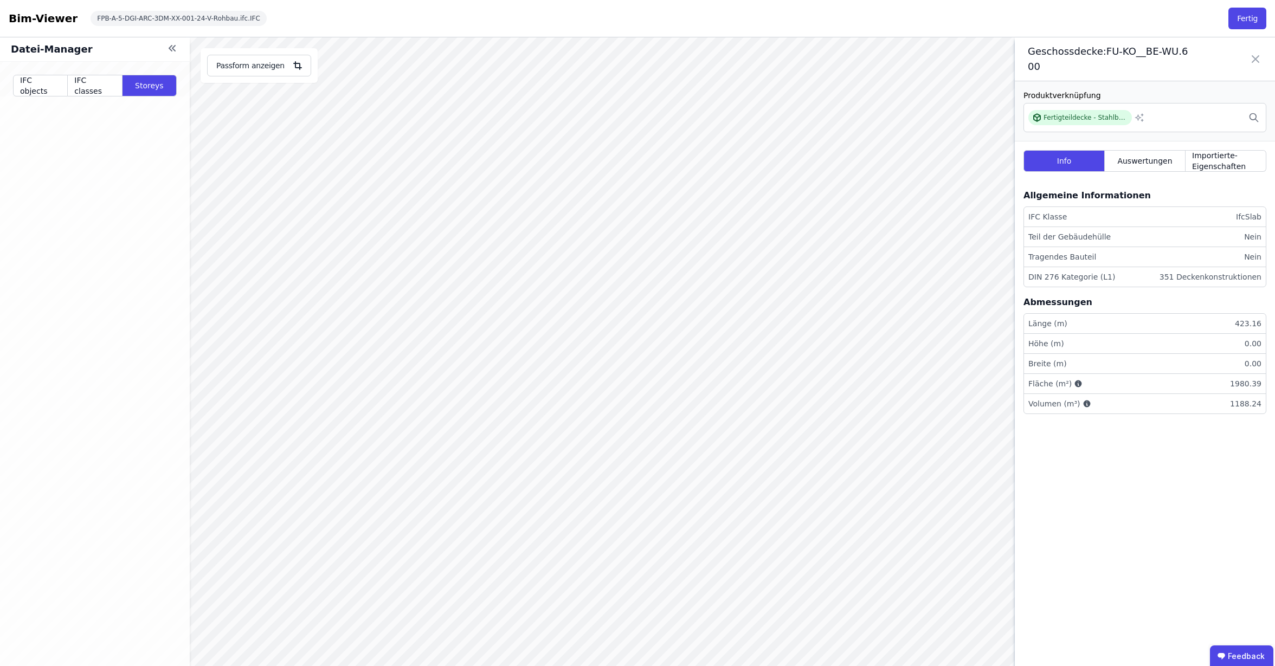
click at [1259, 60] on icon at bounding box center [1255, 59] width 13 height 30
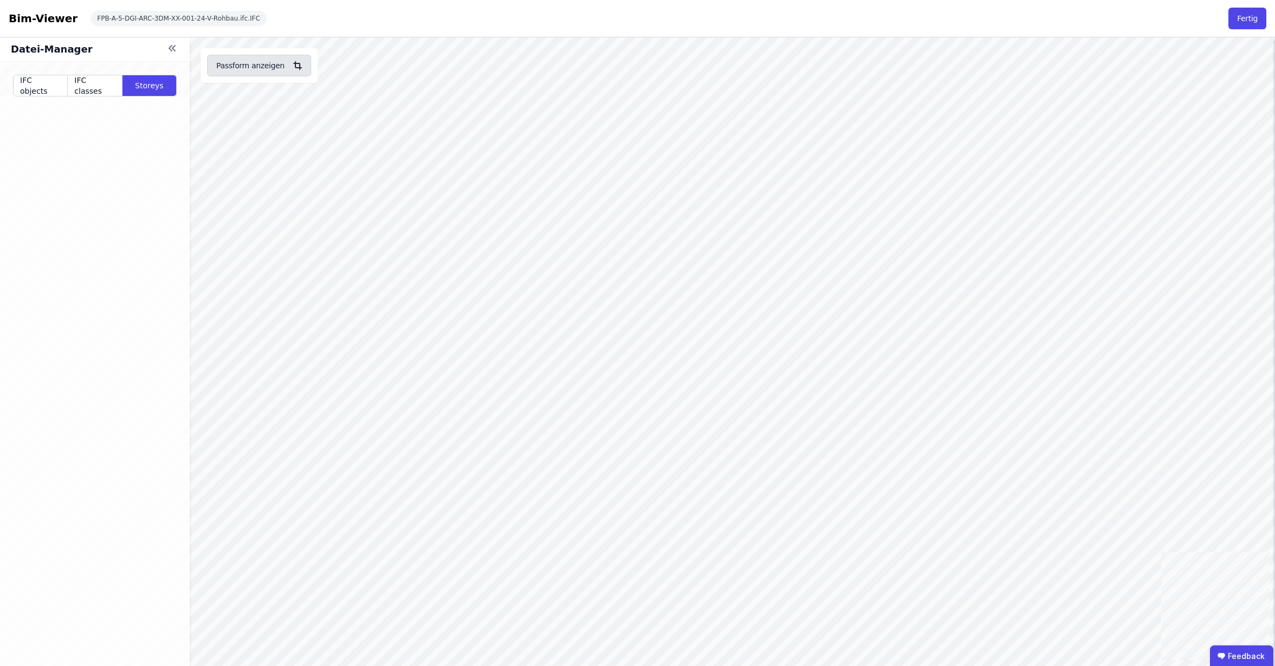
click at [256, 64] on button "Passform anzeigen" at bounding box center [259, 66] width 104 height 22
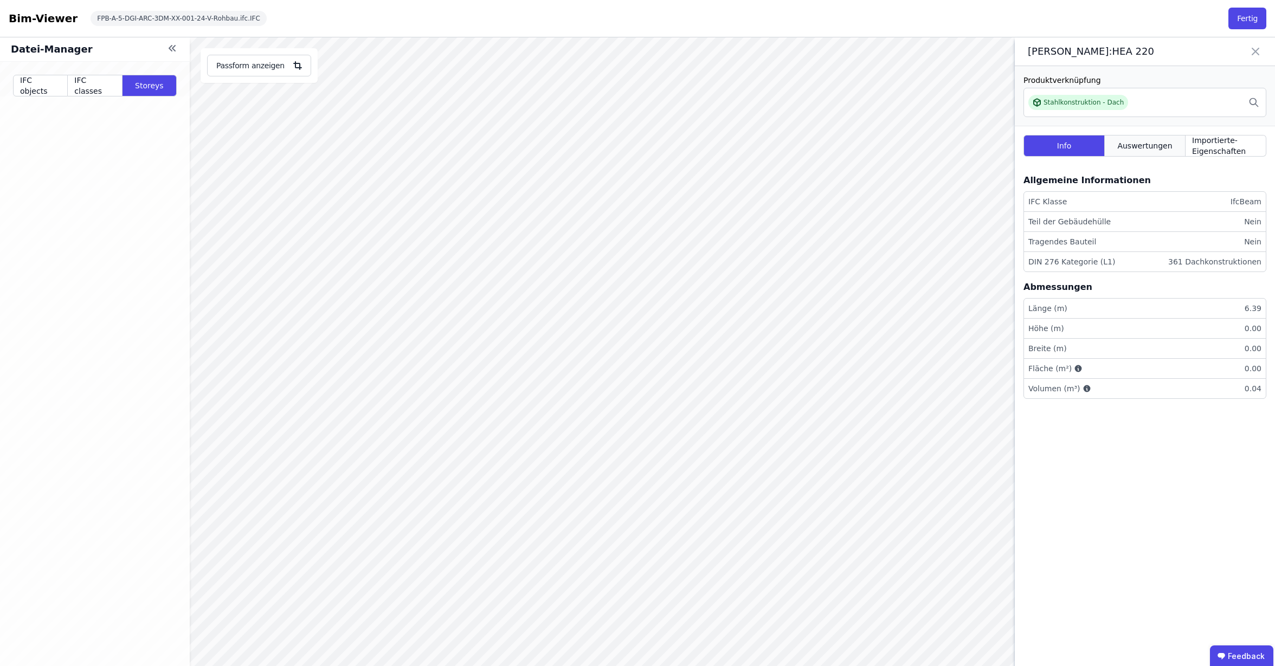
click at [1134, 145] on span "Auswertungen" at bounding box center [1144, 145] width 55 height 11
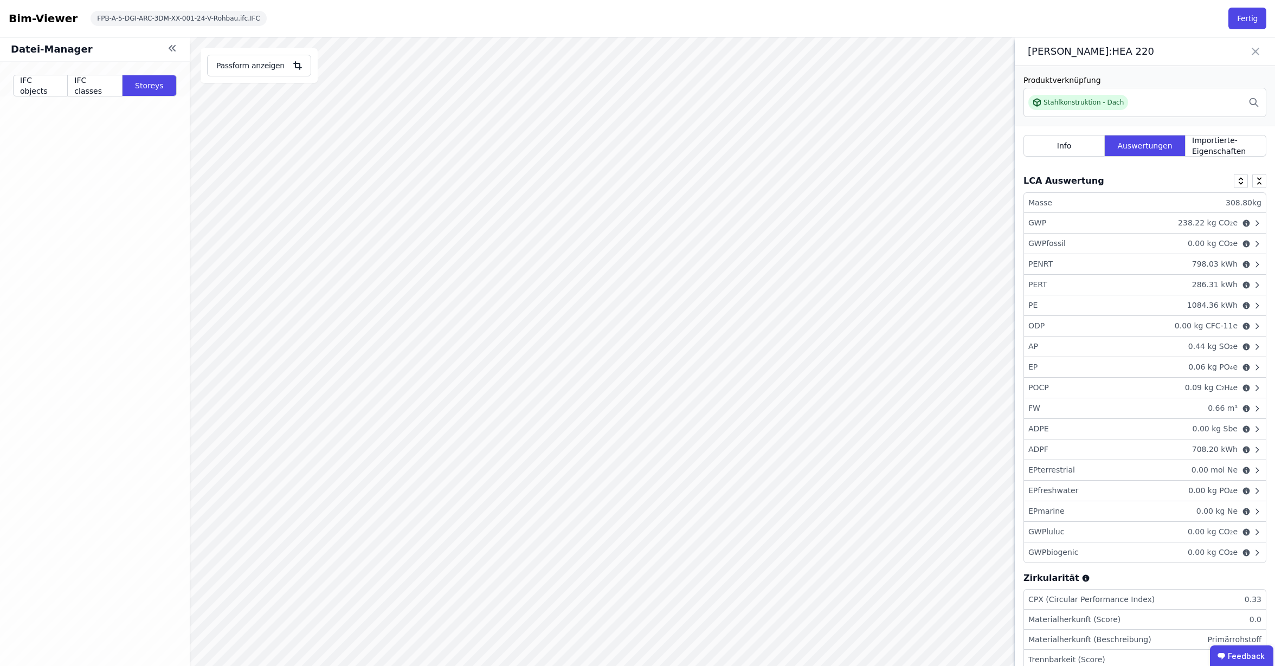
click at [1259, 223] on icon at bounding box center [1257, 223] width 9 height 9
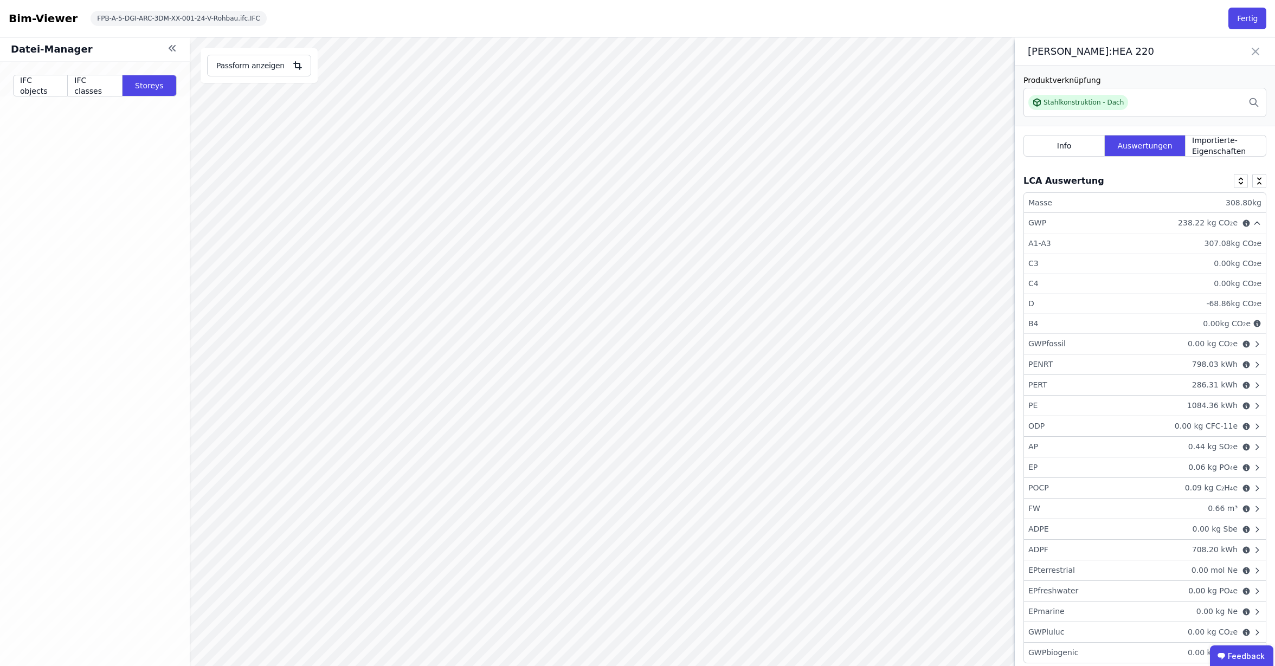
click at [1259, 223] on icon at bounding box center [1257, 223] width 9 height 9
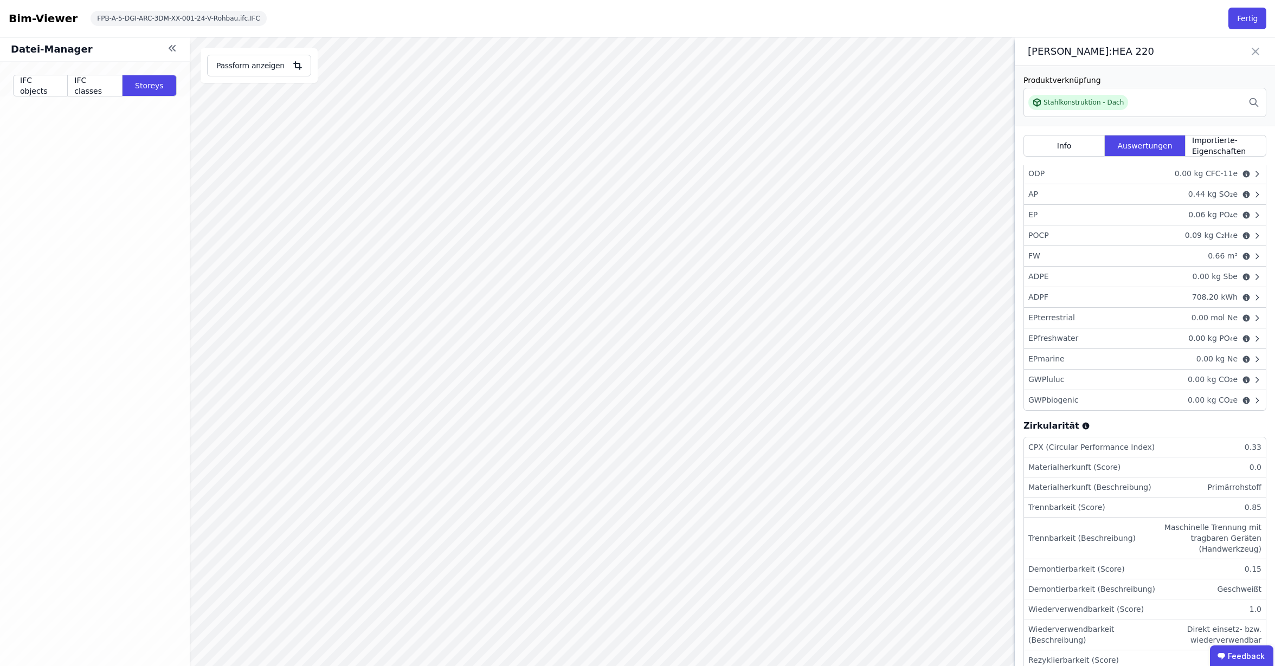
scroll to position [251, 0]
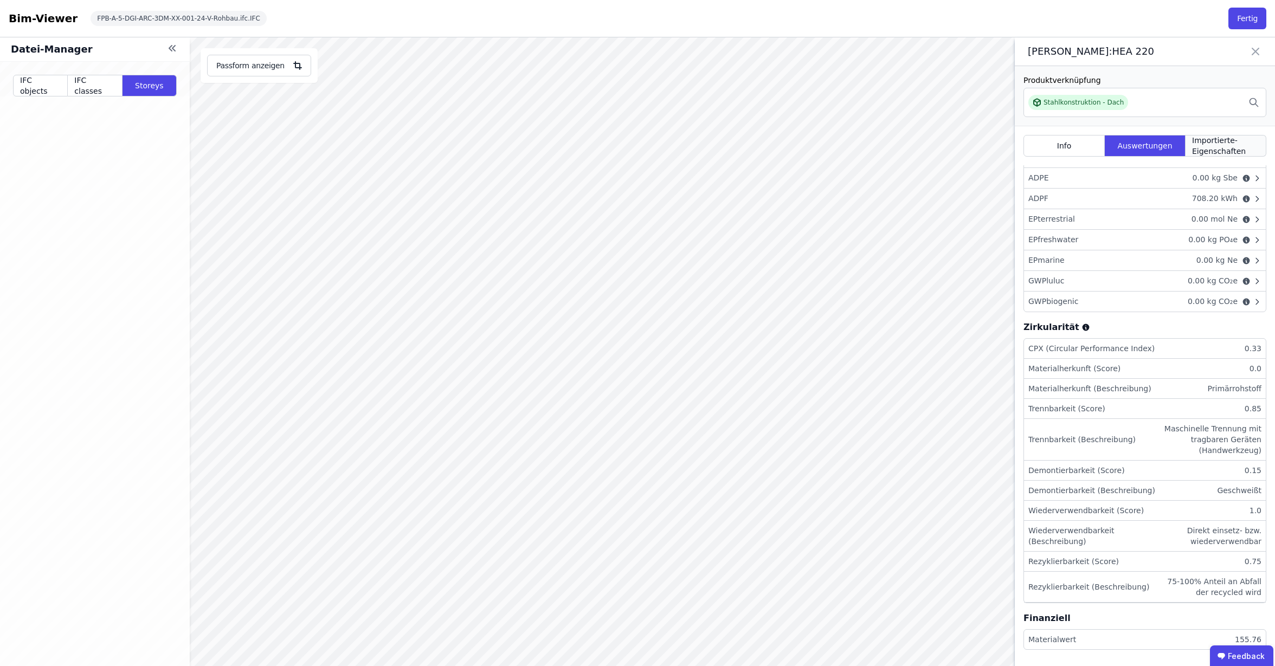
click at [1210, 140] on span "Importierte-Eigenschaften" at bounding box center [1225, 146] width 67 height 22
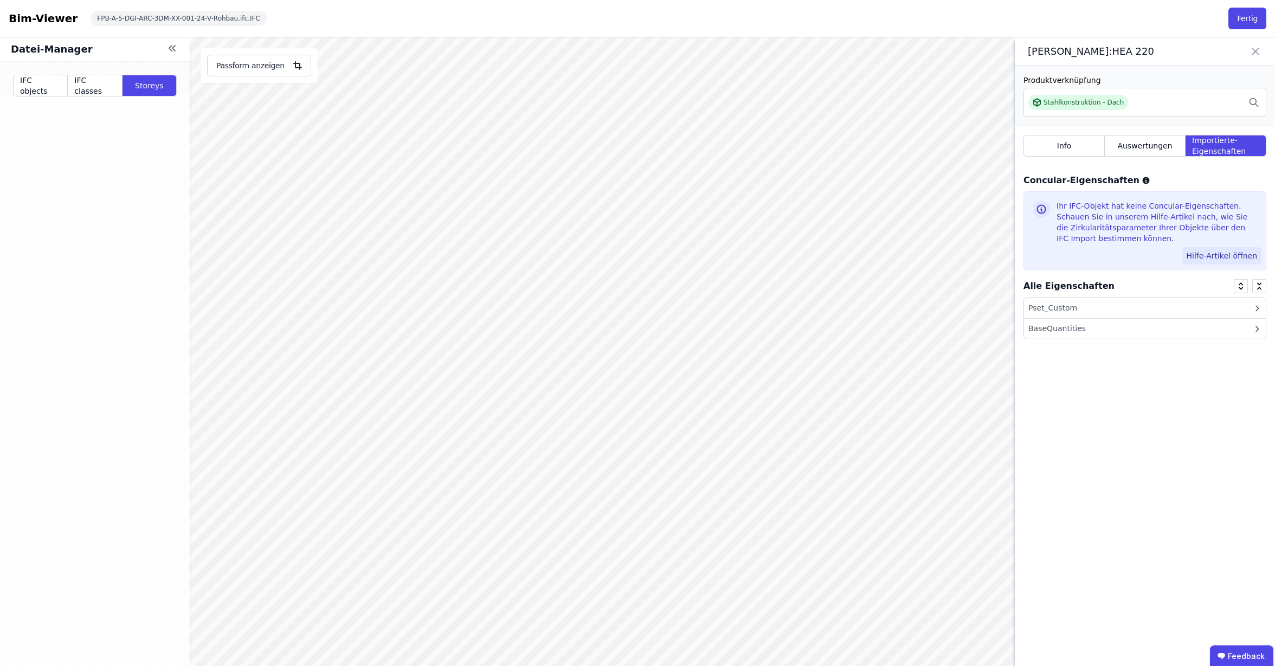
click at [1197, 256] on button "Hilfe-Artikel öffnen" at bounding box center [1221, 255] width 79 height 17
click at [1258, 52] on icon at bounding box center [1255, 51] width 13 height 15
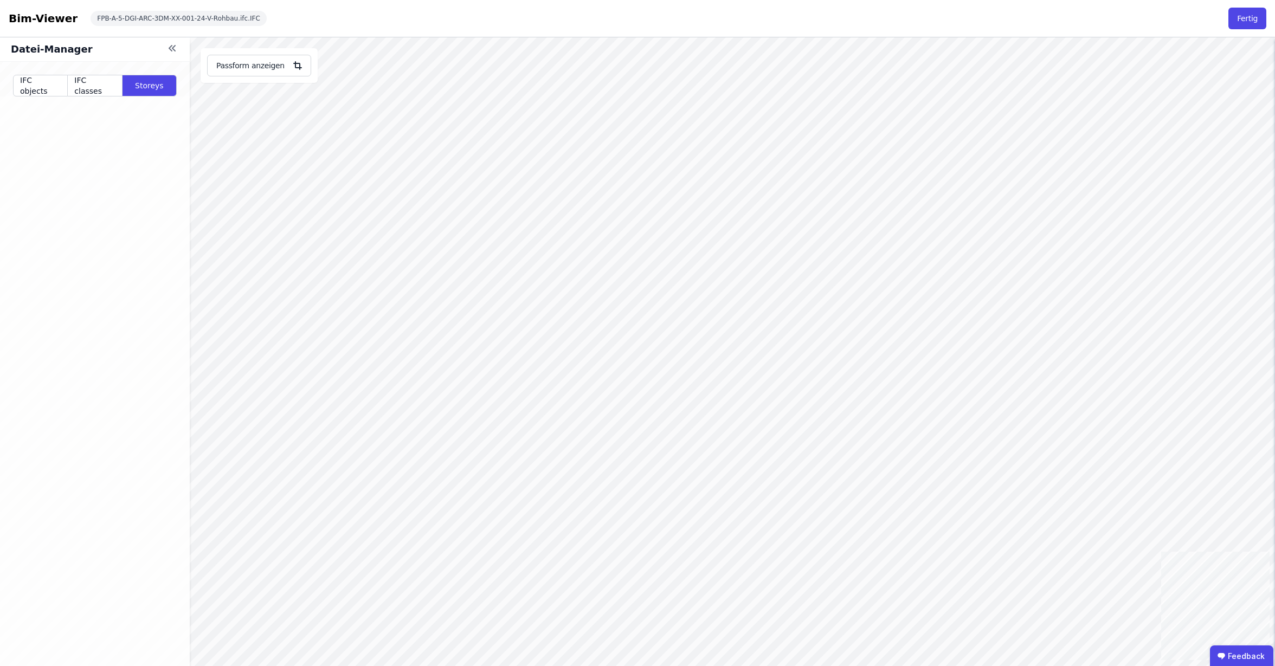
click at [1246, 18] on button "Fertig" at bounding box center [1247, 19] width 38 height 22
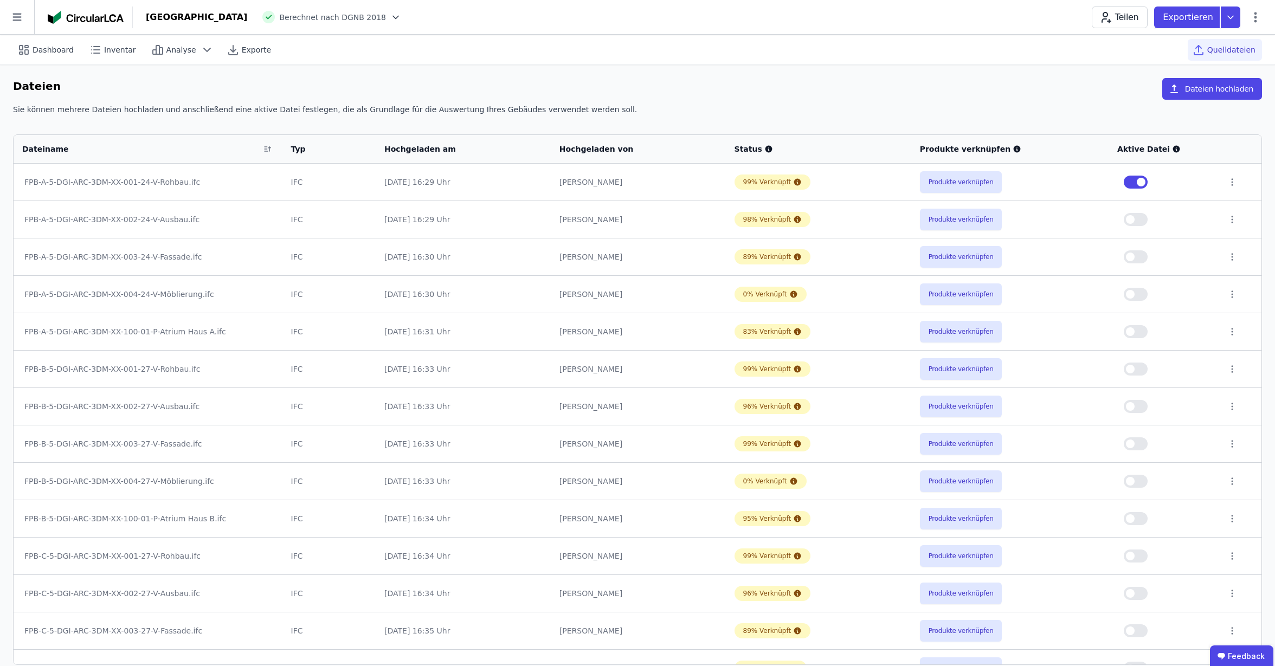
click at [1127, 180] on button "button" at bounding box center [1136, 182] width 24 height 13
click at [1140, 218] on button "button" at bounding box center [1136, 219] width 24 height 13
click at [956, 218] on button "Produkte verknüpfen" at bounding box center [961, 220] width 82 height 22
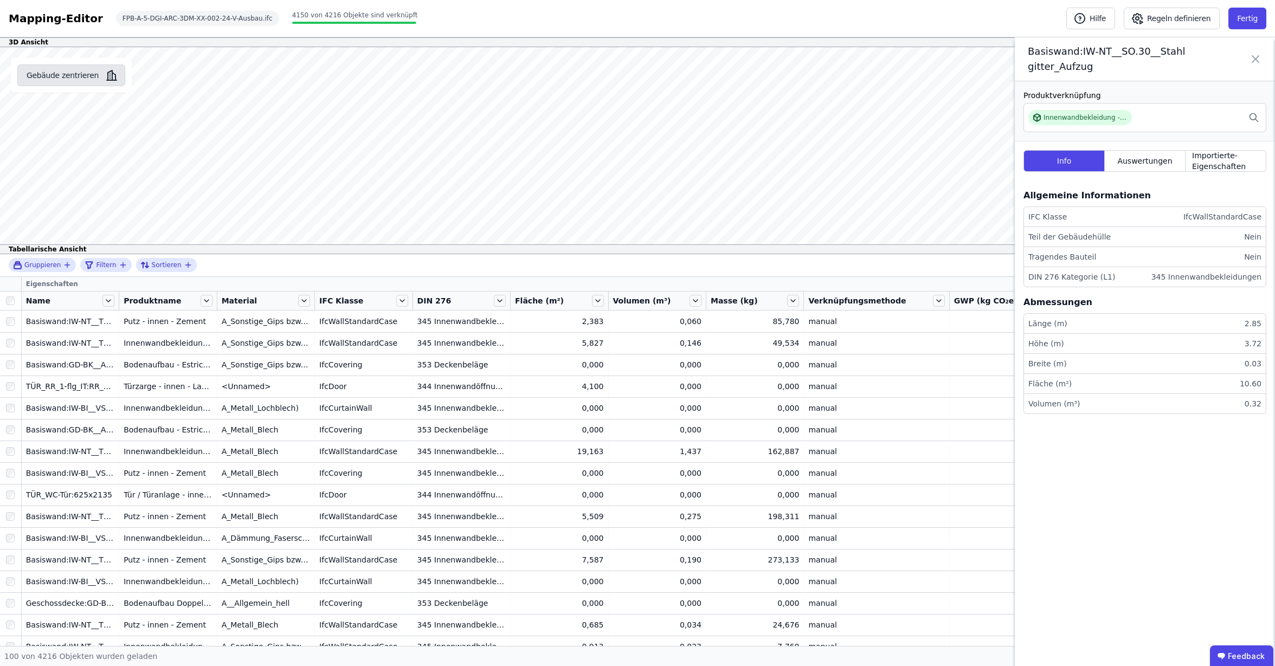
click at [81, 74] on button "Gebäude zentrieren" at bounding box center [71, 76] width 108 height 22
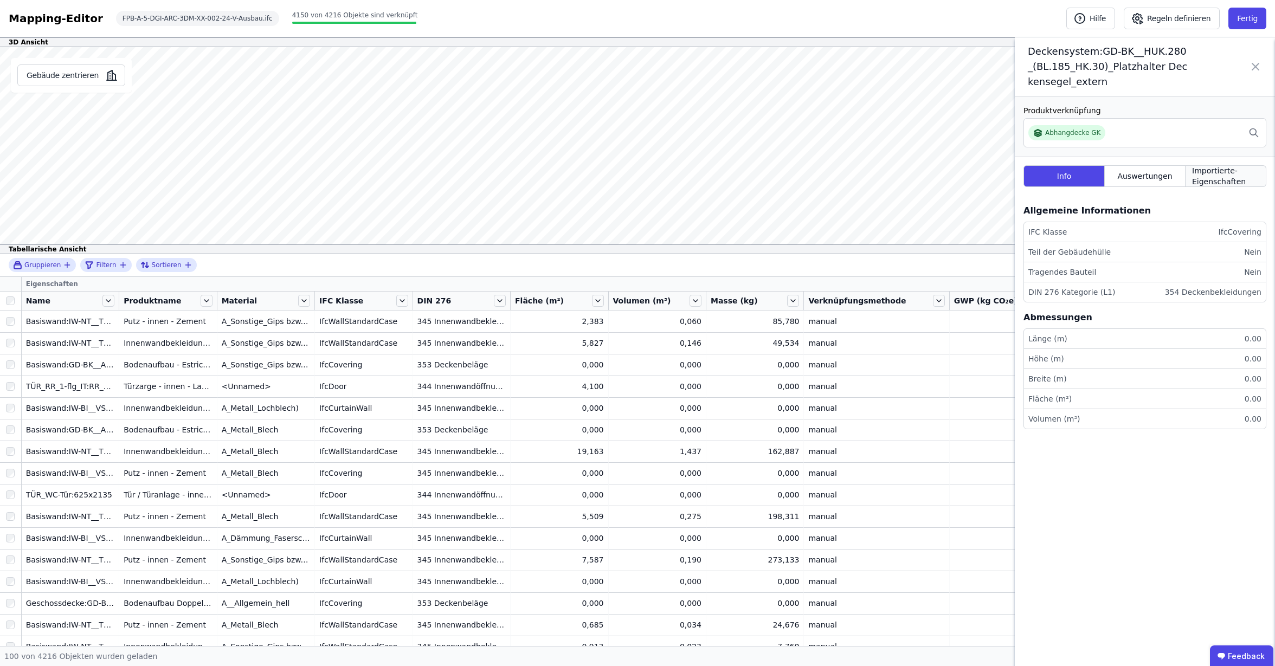
click at [1209, 173] on span "Importierte-Eigenschaften" at bounding box center [1225, 176] width 67 height 22
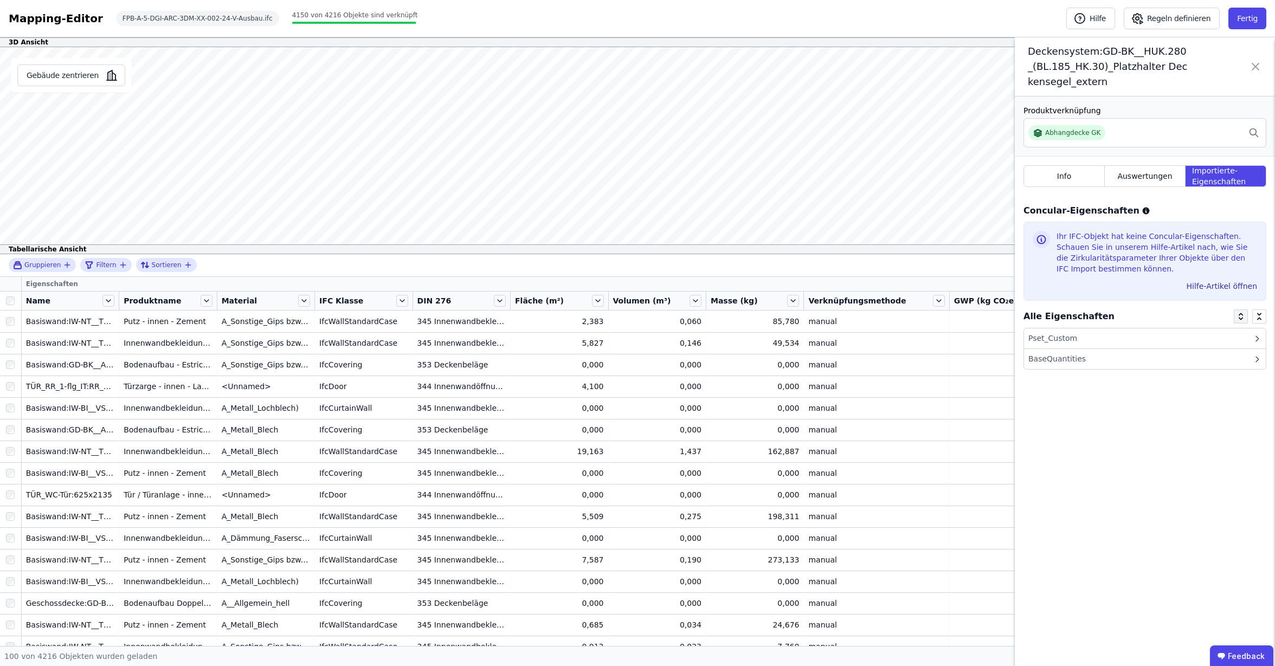
click at [1241, 314] on icon at bounding box center [1241, 318] width 9 height 9
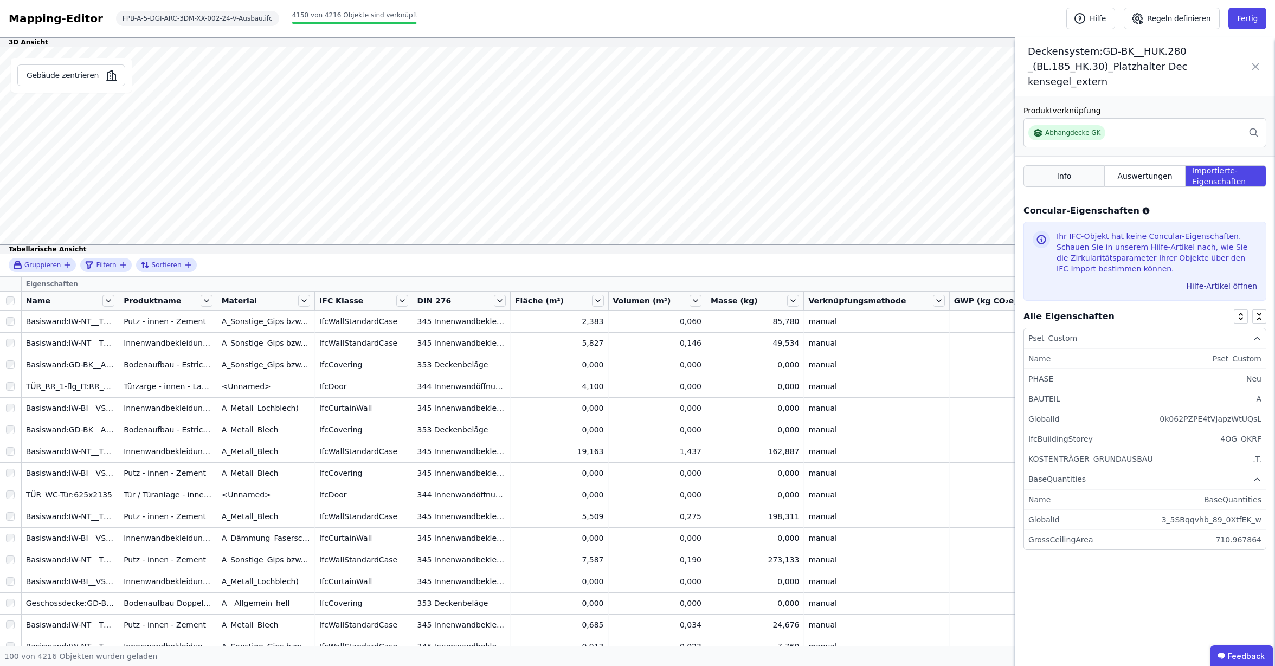
click at [1059, 175] on span "Info" at bounding box center [1064, 176] width 15 height 11
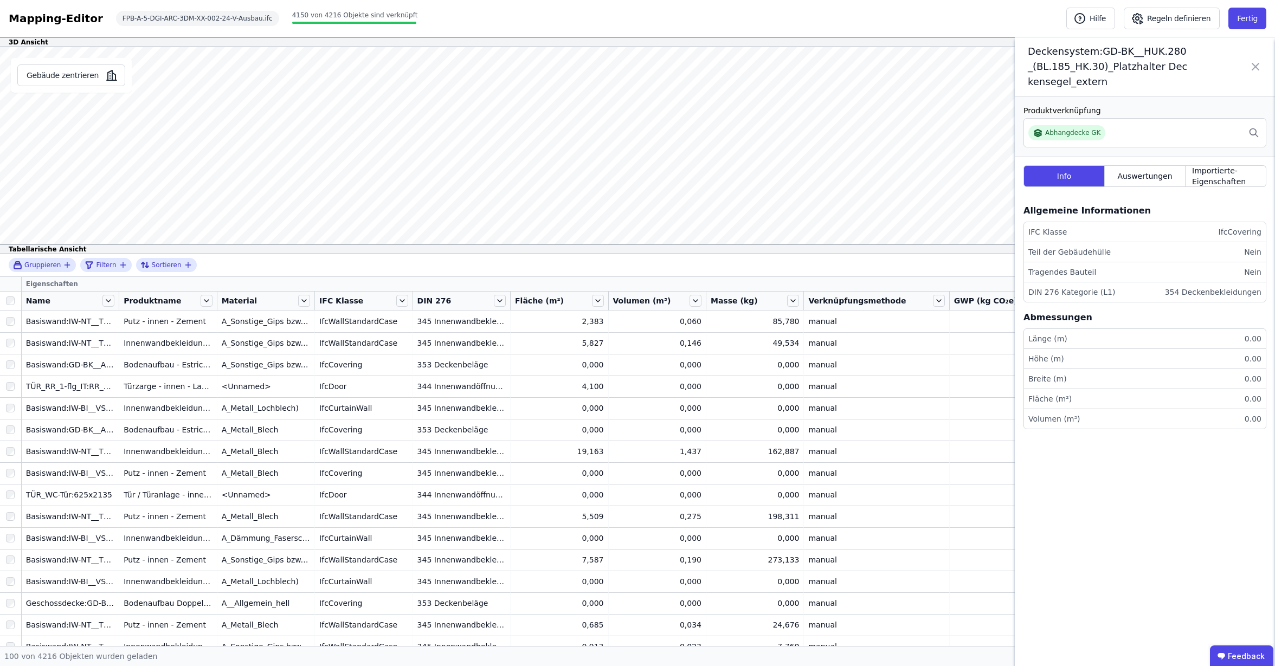
click at [984, 265] on div "Gruppieren Filtern Sortieren" at bounding box center [637, 265] width 1275 height 23
click at [1257, 68] on icon at bounding box center [1255, 66] width 7 height 7
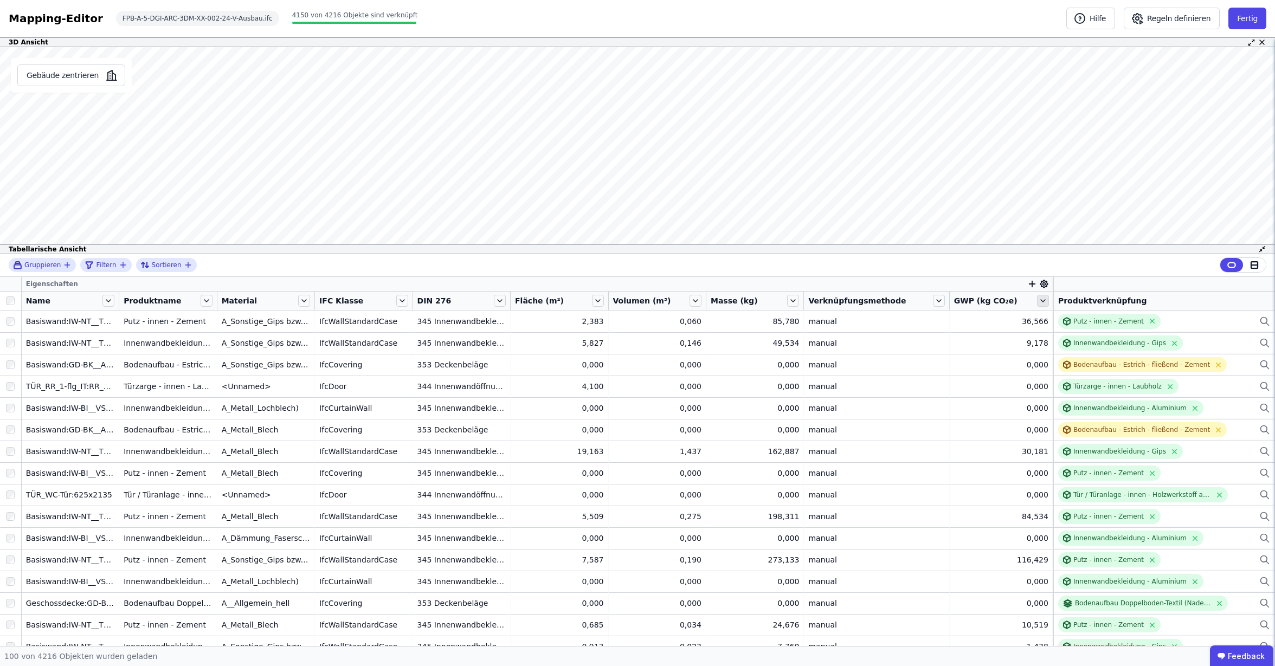
click at [1041, 302] on icon at bounding box center [1043, 301] width 12 height 12
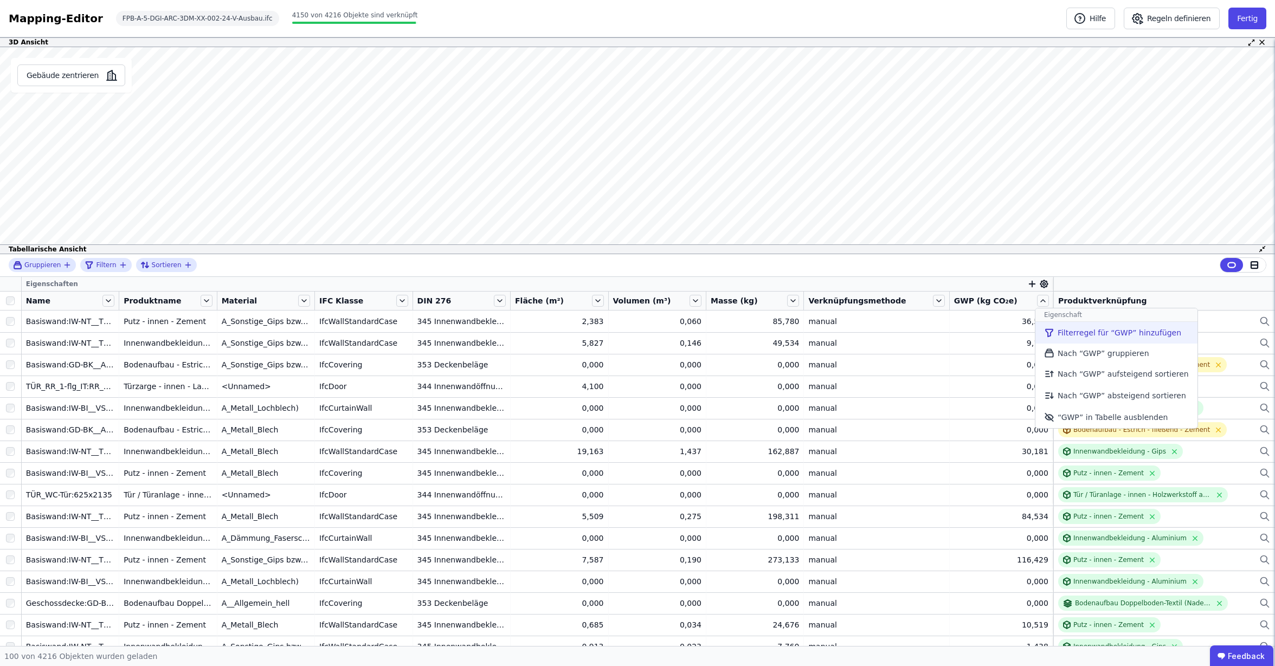
click at [1076, 333] on li "Filterregel für “GWP” hinzufügen" at bounding box center [1116, 333] width 162 height 22
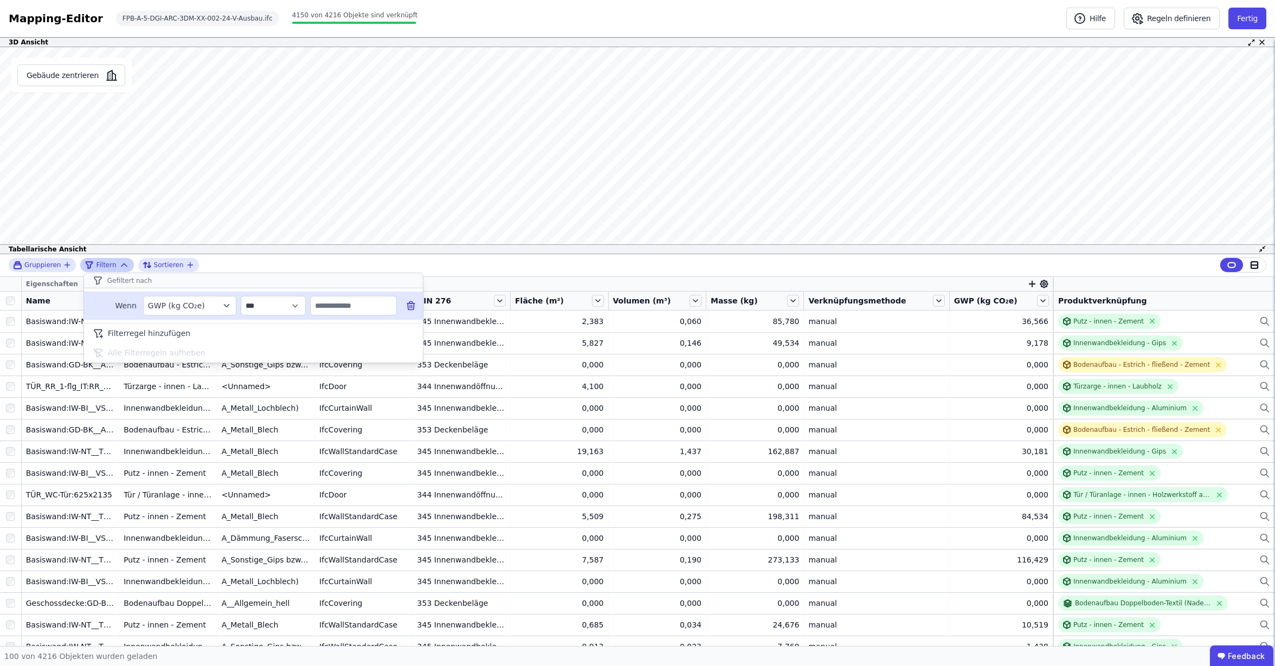
click at [342, 312] on input "text" at bounding box center [354, 306] width 86 height 20
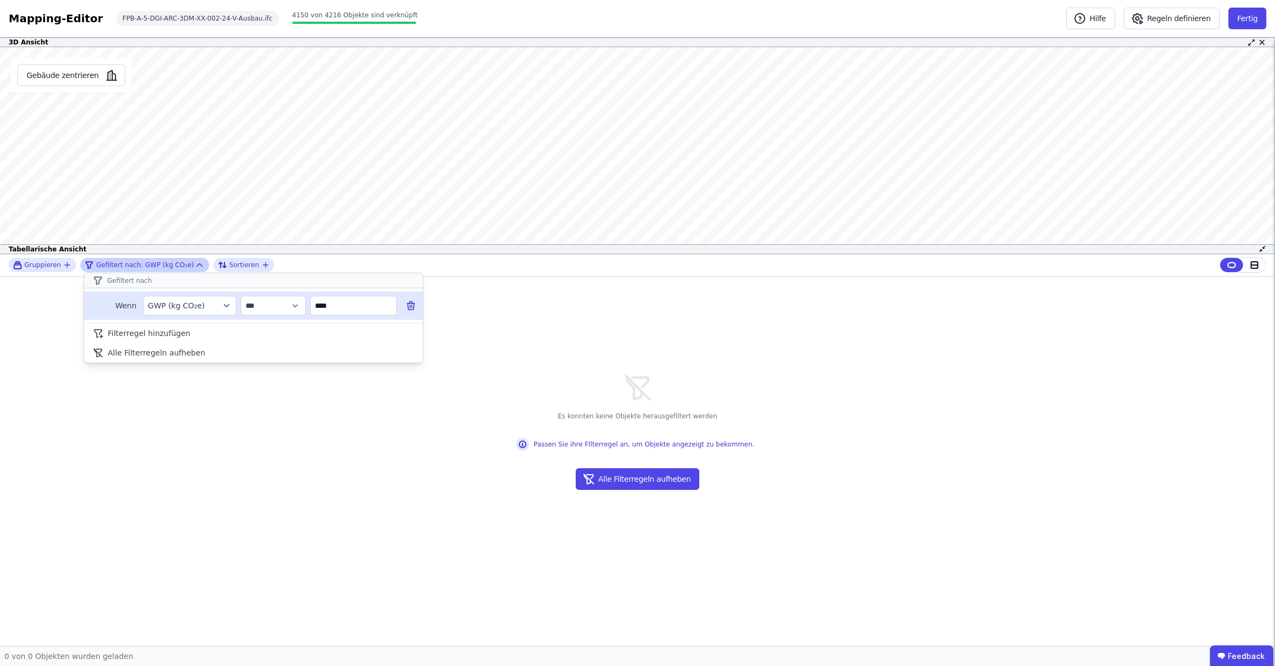
click at [340, 307] on input "****" at bounding box center [354, 306] width 86 height 20
type input "*"
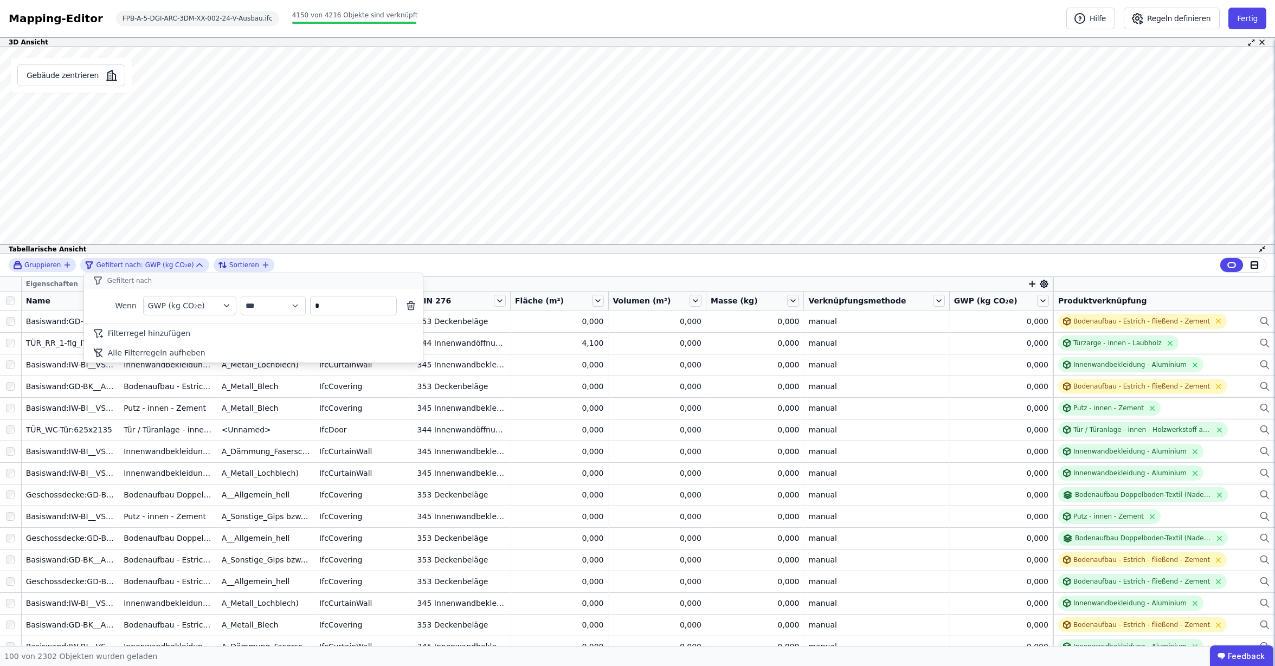
click at [991, 274] on div "**********" at bounding box center [637, 265] width 1275 height 23
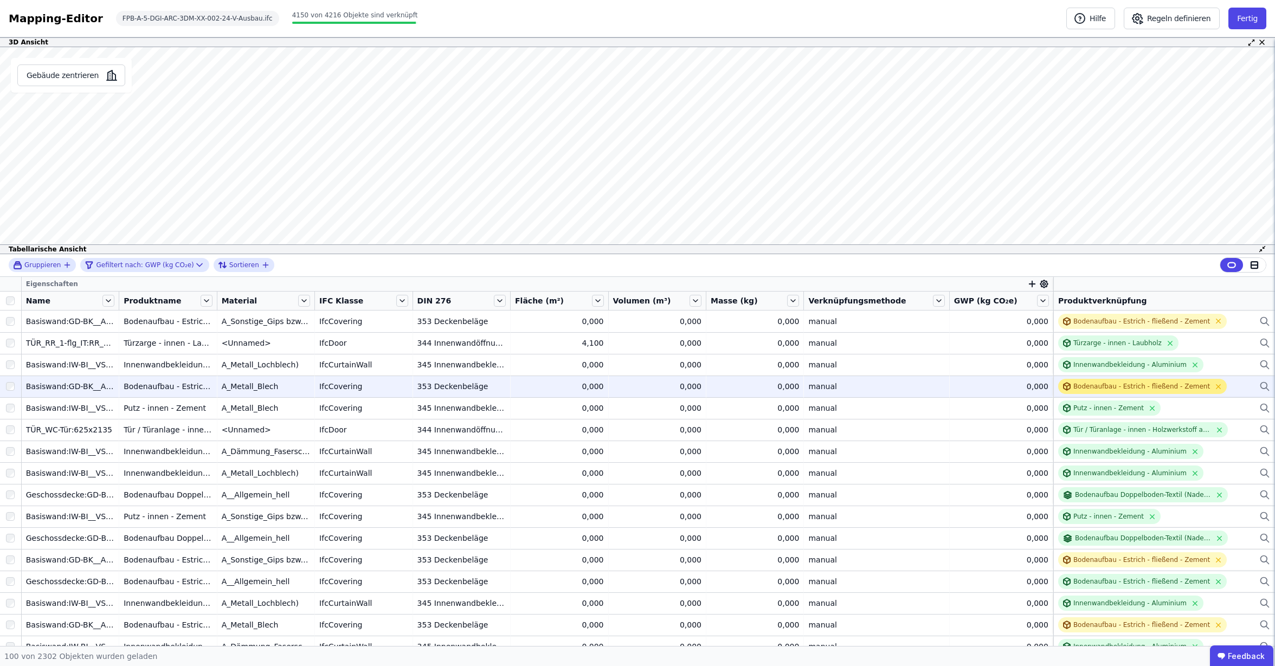
scroll to position [1, 0]
click at [1087, 387] on div "Bodenaufbau - Estrich - fließend - Zement" at bounding box center [1141, 386] width 137 height 9
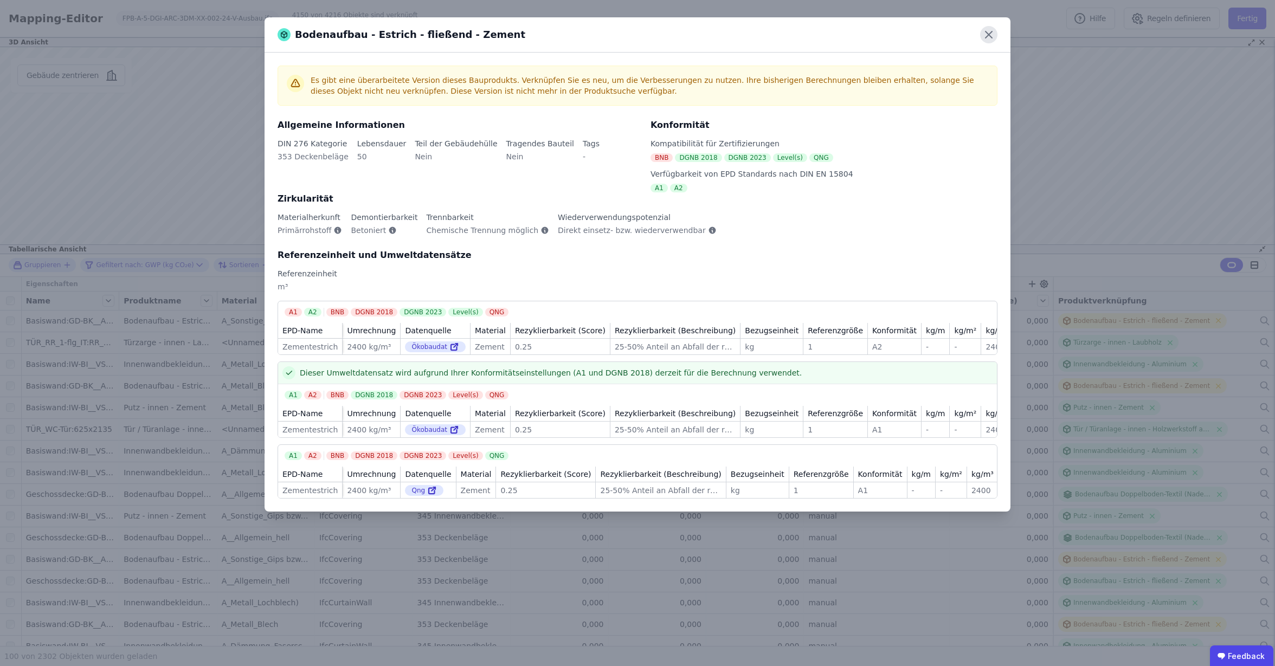
click at [989, 35] on icon at bounding box center [989, 34] width 7 height 7
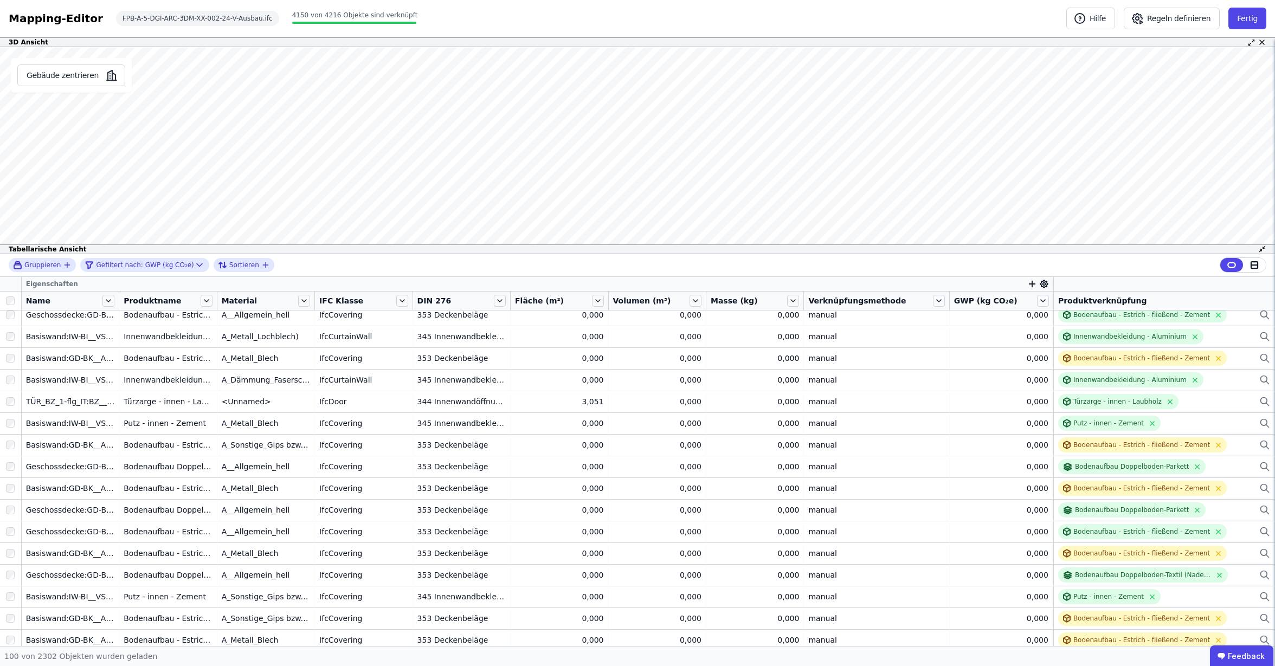
scroll to position [267, 0]
